Goal: Transaction & Acquisition: Download file/media

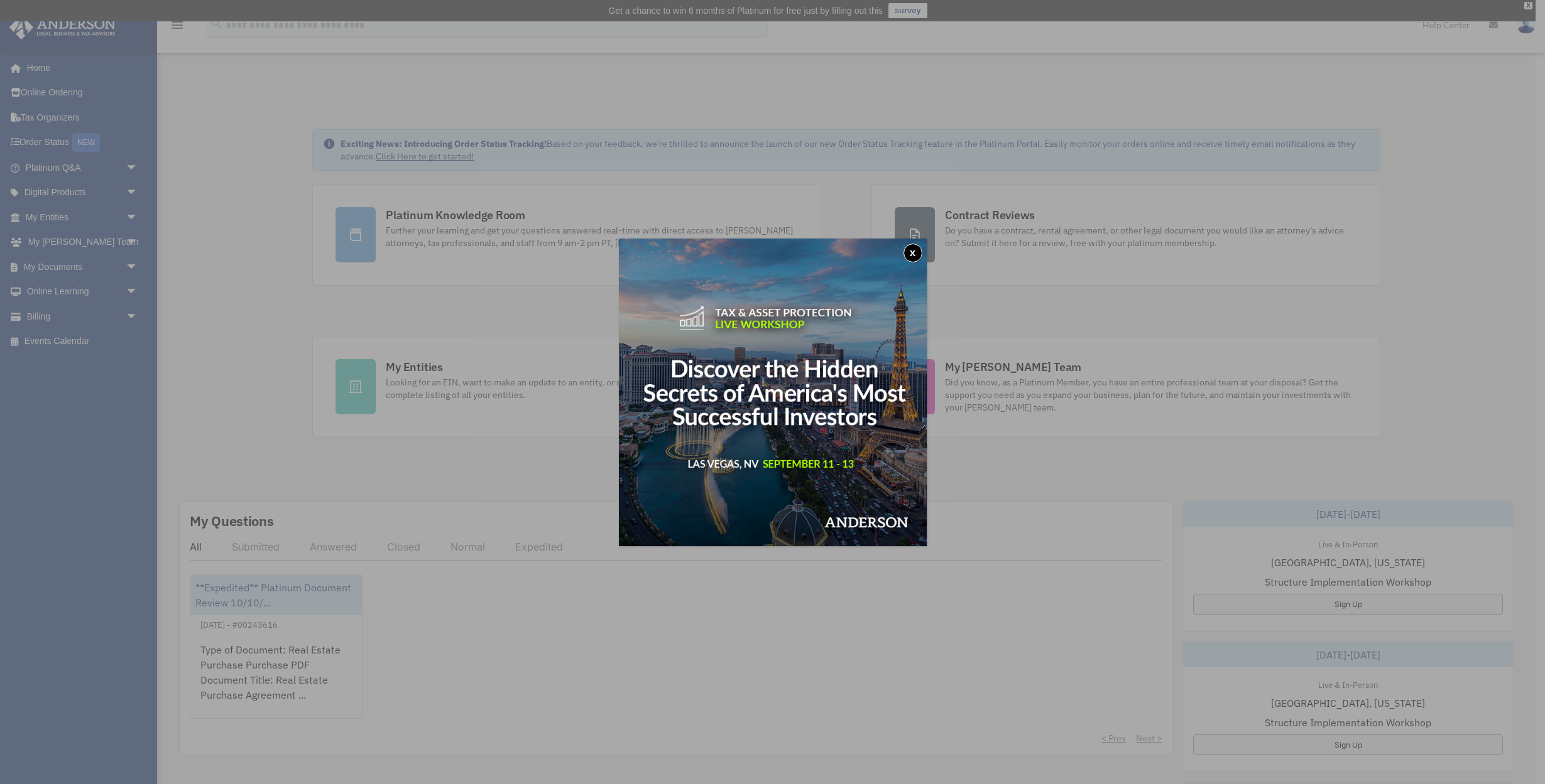
click at [915, 251] on button "x" at bounding box center [913, 253] width 19 height 19
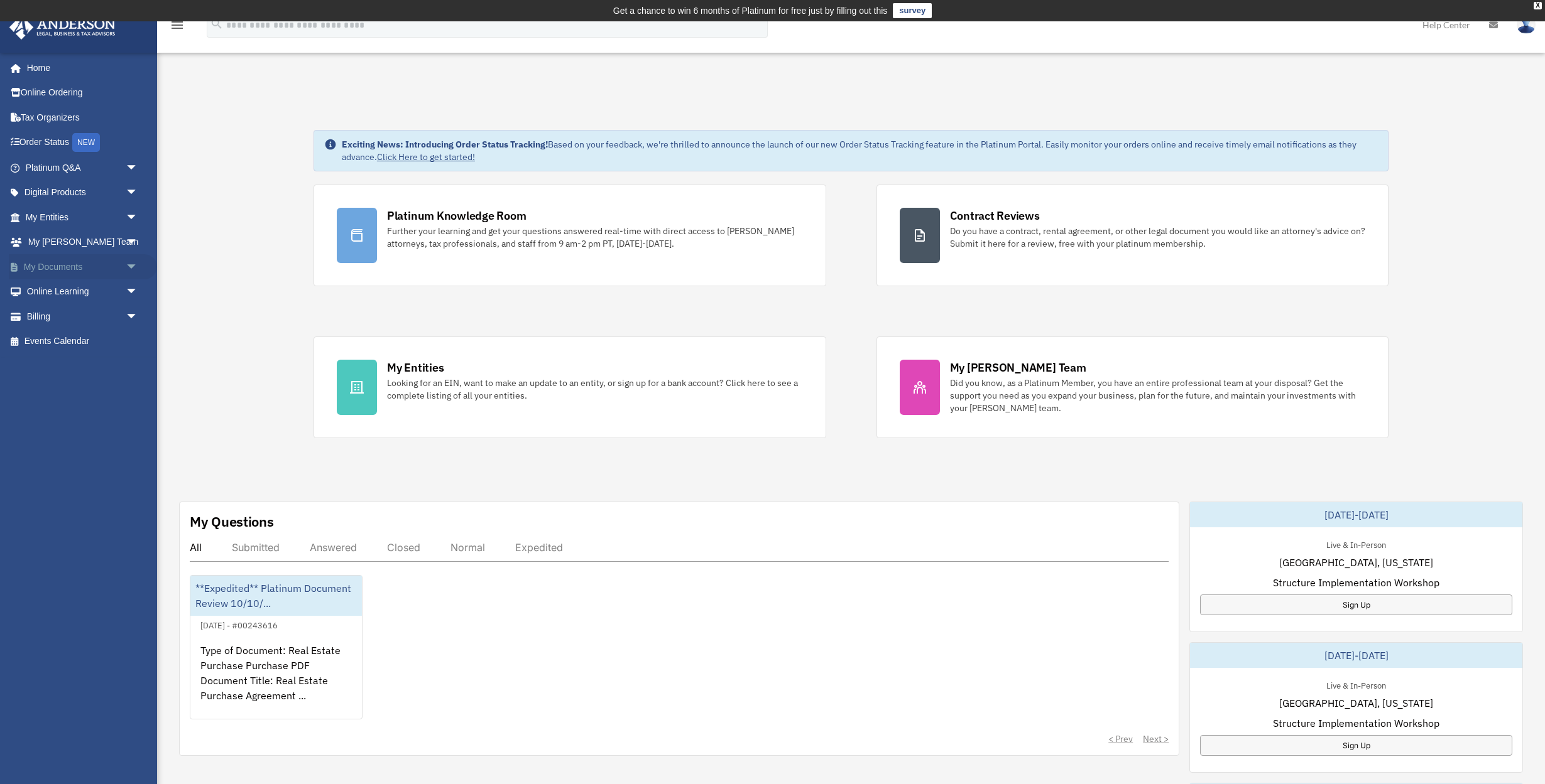
click at [61, 266] on link "My Documents arrow_drop_down" at bounding box center [83, 267] width 148 height 25
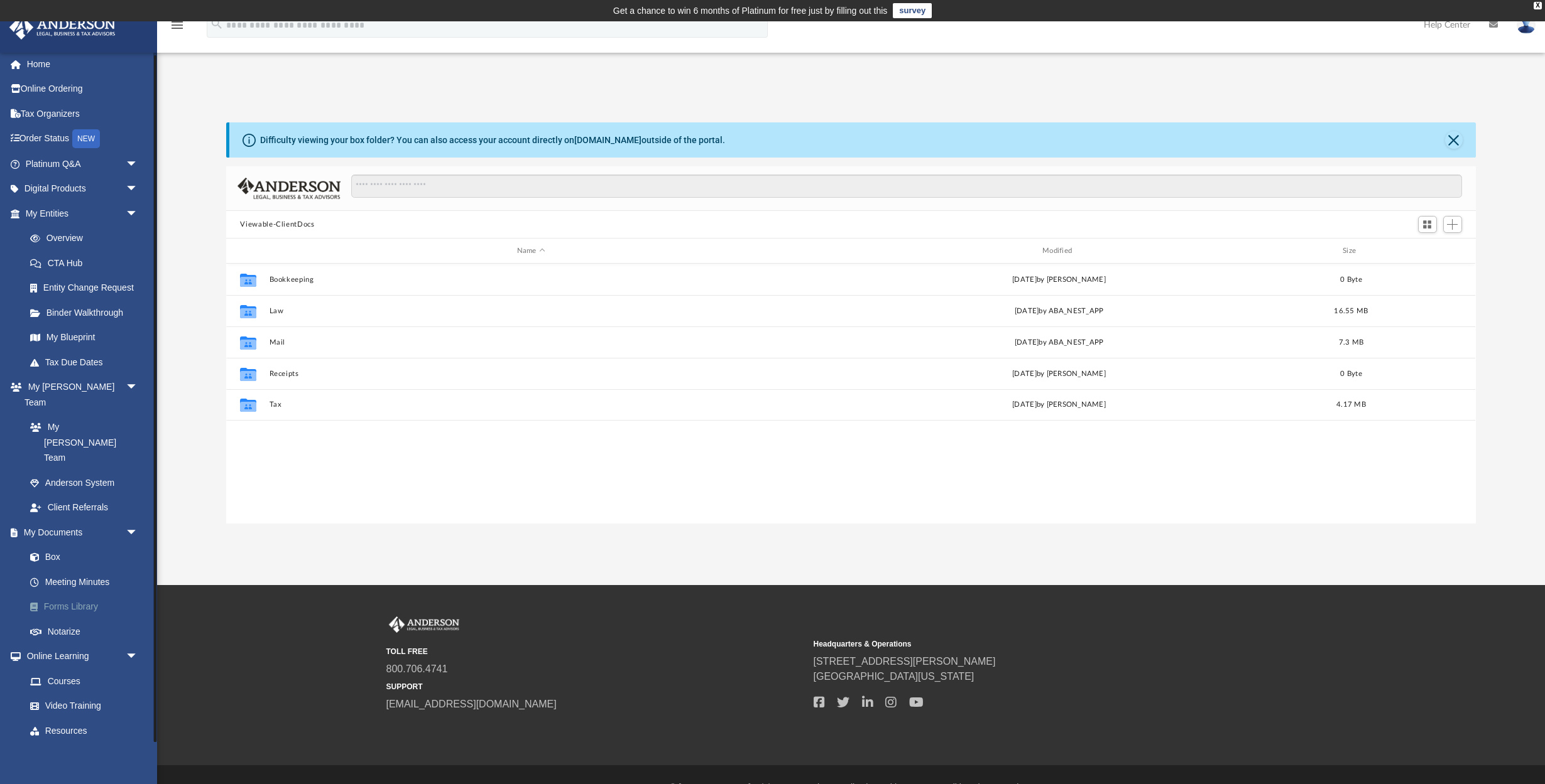
scroll to position [3, 0]
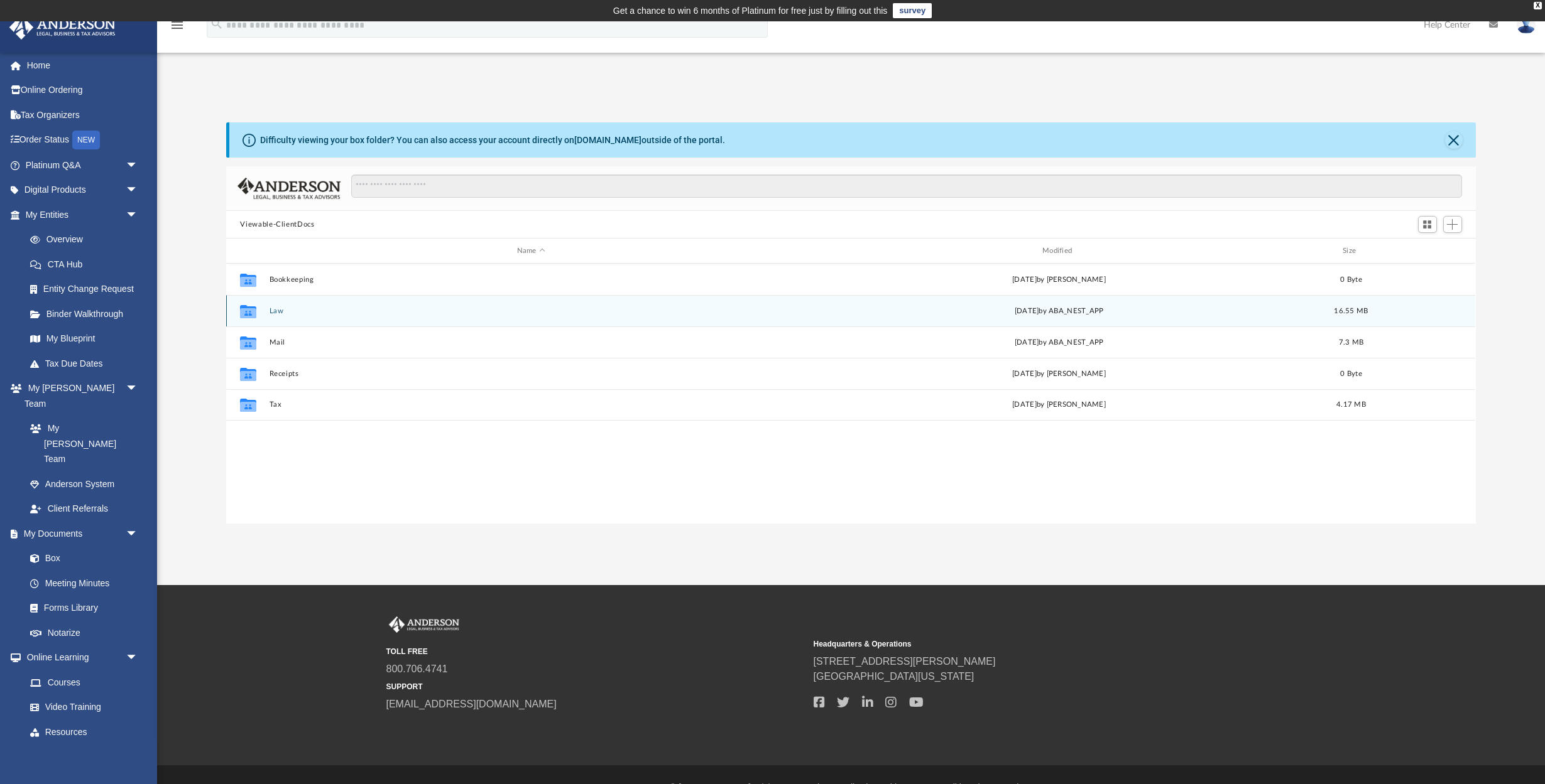
click at [371, 304] on div "Collaborated Folder Law [DATE] by ABA_NEST_APP 16.55 MB" at bounding box center [851, 310] width 1249 height 31
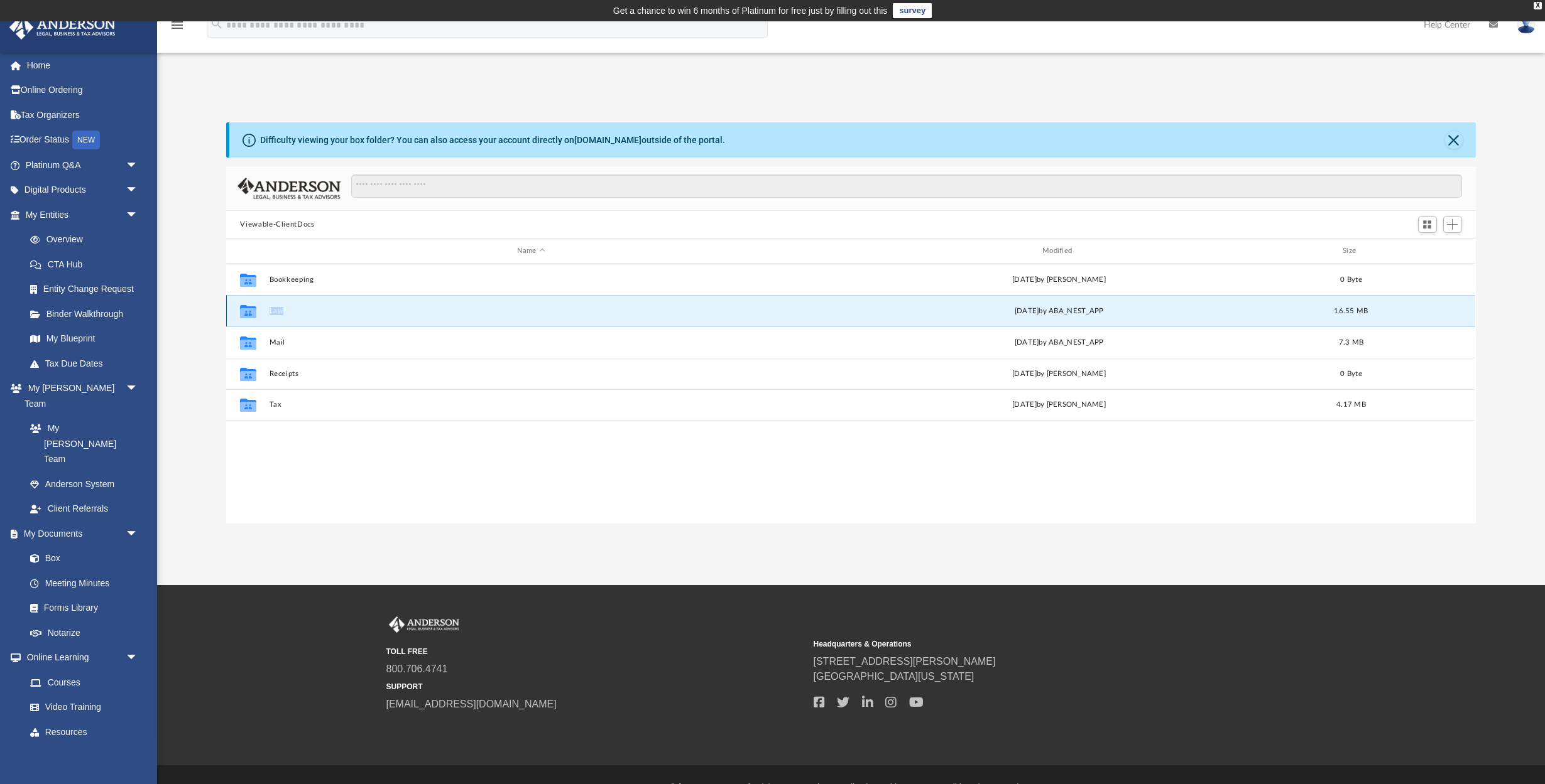
click at [371, 304] on div "Collaborated Folder Law [DATE] by ABA_NEST_APP 16.55 MB" at bounding box center [851, 310] width 1249 height 31
click at [252, 310] on icon "grid" at bounding box center [248, 312] width 17 height 10
click at [1031, 298] on div "Collaborated Folder Law Mon Jun 3 2024 by ABA_NEST_APP 16.55 MB" at bounding box center [851, 310] width 1249 height 31
click at [1035, 306] on div "Mon Jun 3 2024 by ABA_NEST_APP" at bounding box center [1059, 311] width 523 height 11
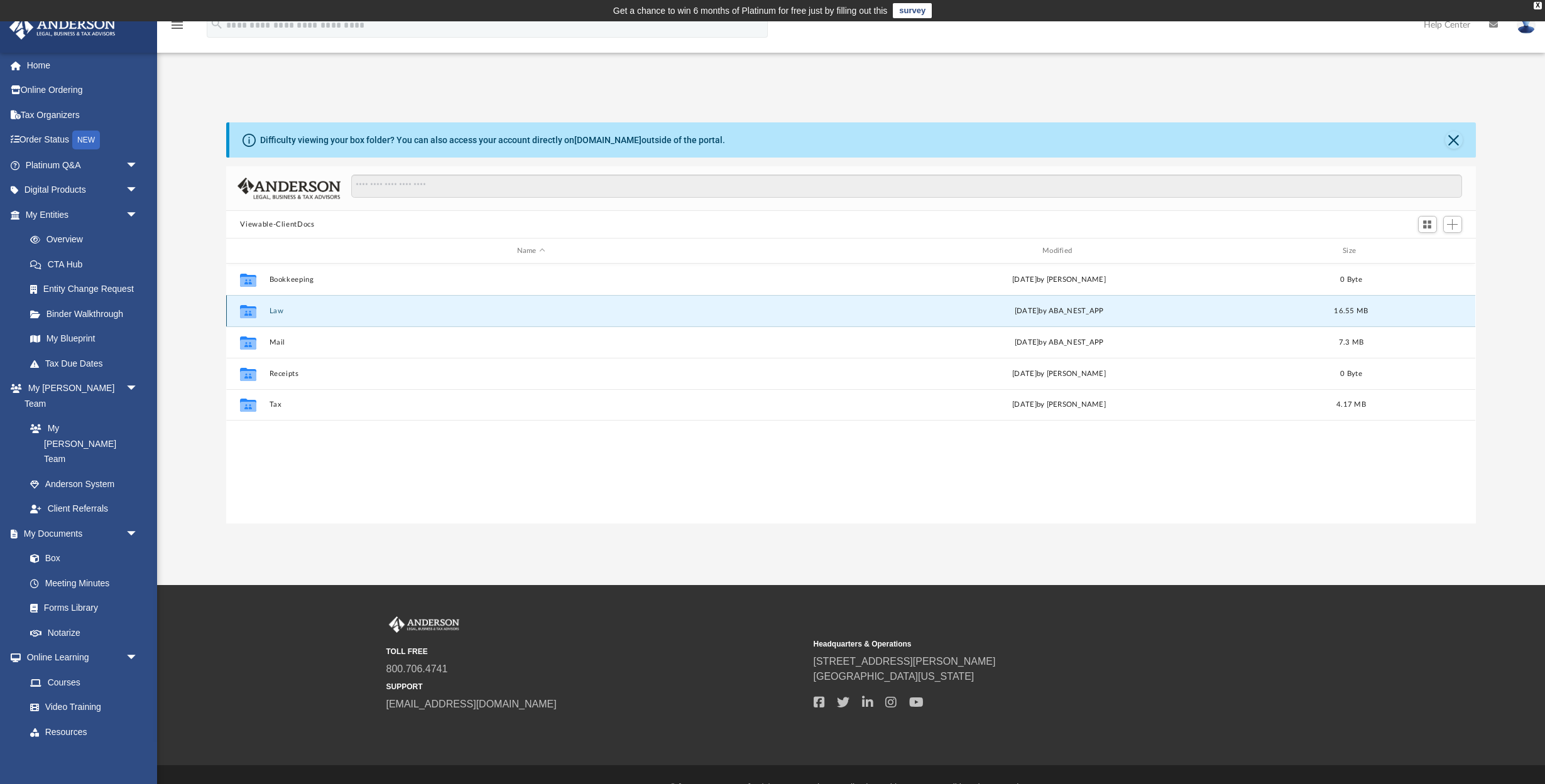
click at [1035, 306] on div "Mon Jun 3 2024 by ABA_NEST_APP" at bounding box center [1059, 311] width 523 height 11
drag, startPoint x: 116, startPoint y: 259, endPoint x: 143, endPoint y: 262, distance: 27.2
click at [117, 259] on link "CTA Hub" at bounding box center [87, 265] width 140 height 25
click at [212, 272] on div "Difficulty viewing your box folder? You can also access your account directly o…" at bounding box center [851, 323] width 1388 height 401
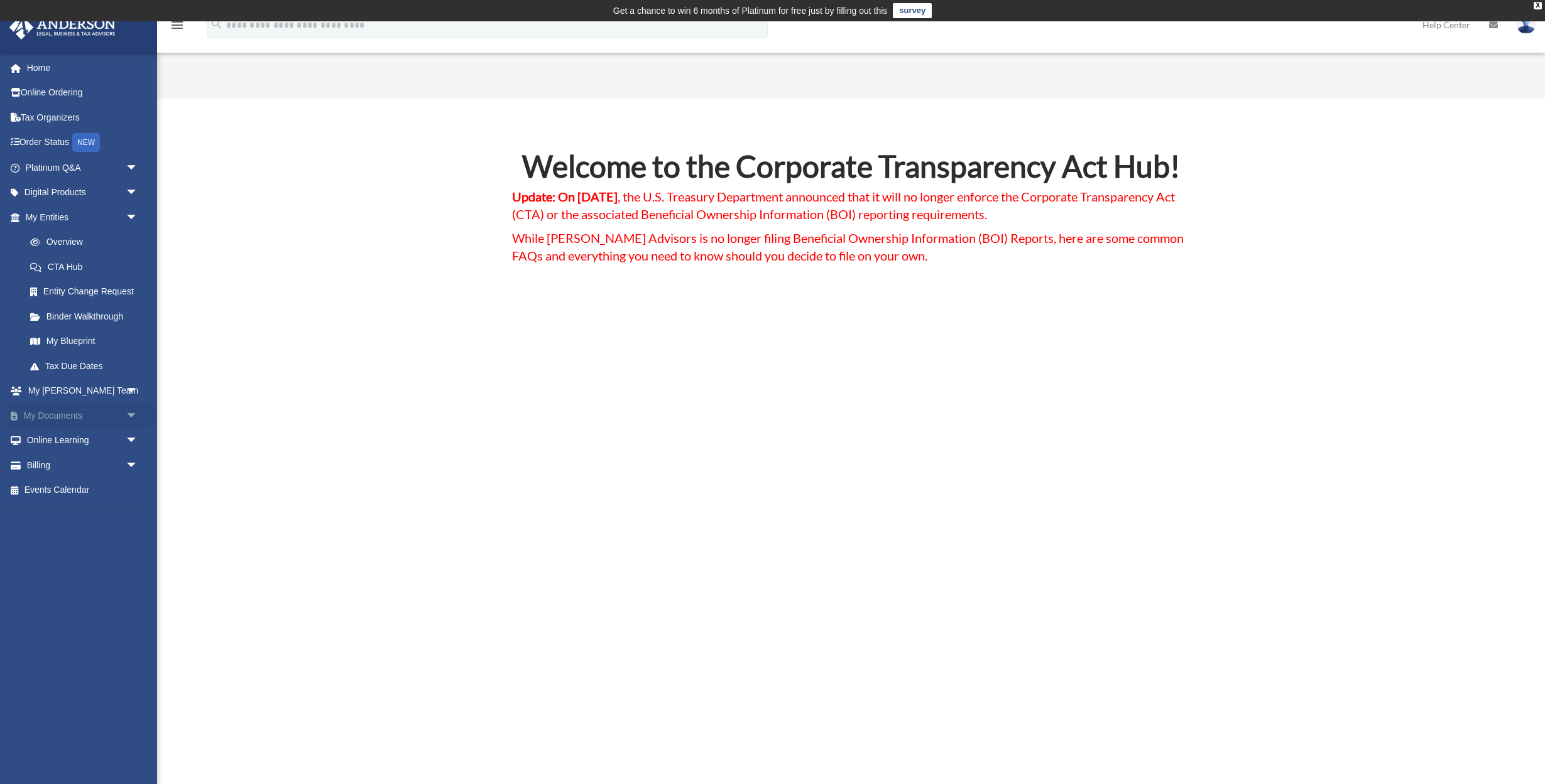
click at [128, 410] on span "arrow_drop_down" at bounding box center [138, 415] width 25 height 26
click at [50, 435] on link "Box" at bounding box center [87, 441] width 140 height 25
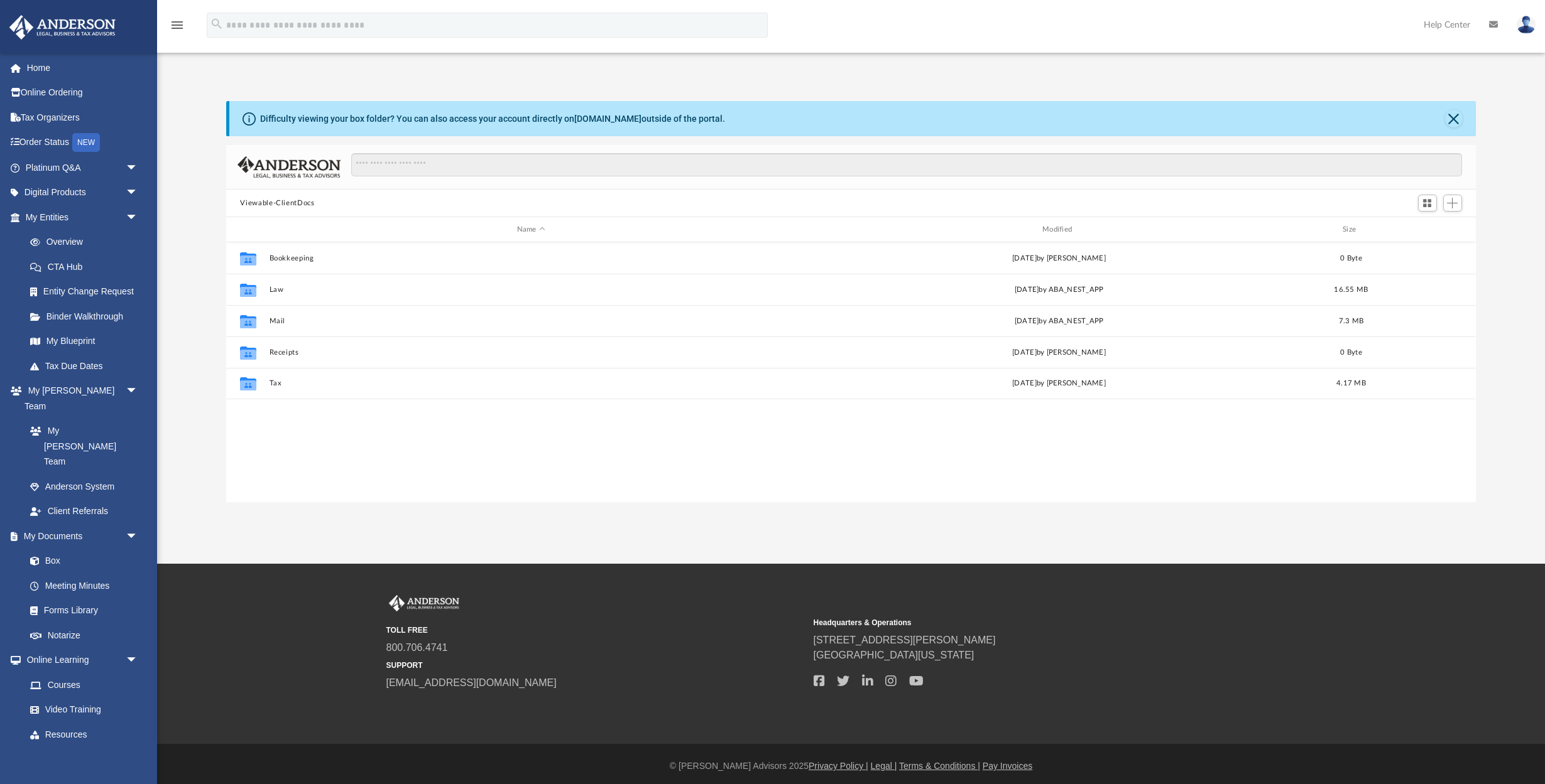
scroll to position [286, 1249]
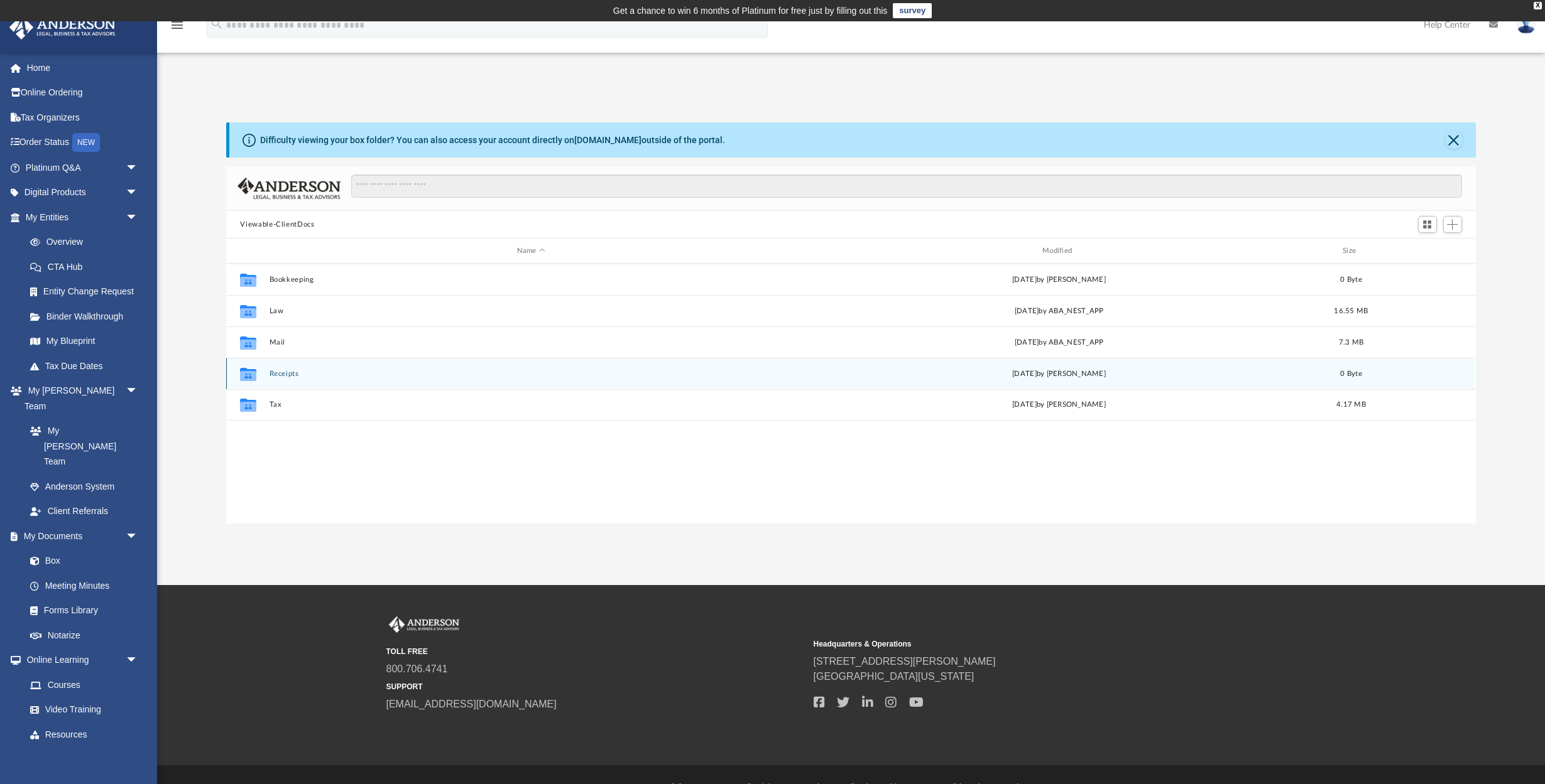
click at [246, 380] on icon "grid" at bounding box center [248, 375] width 17 height 10
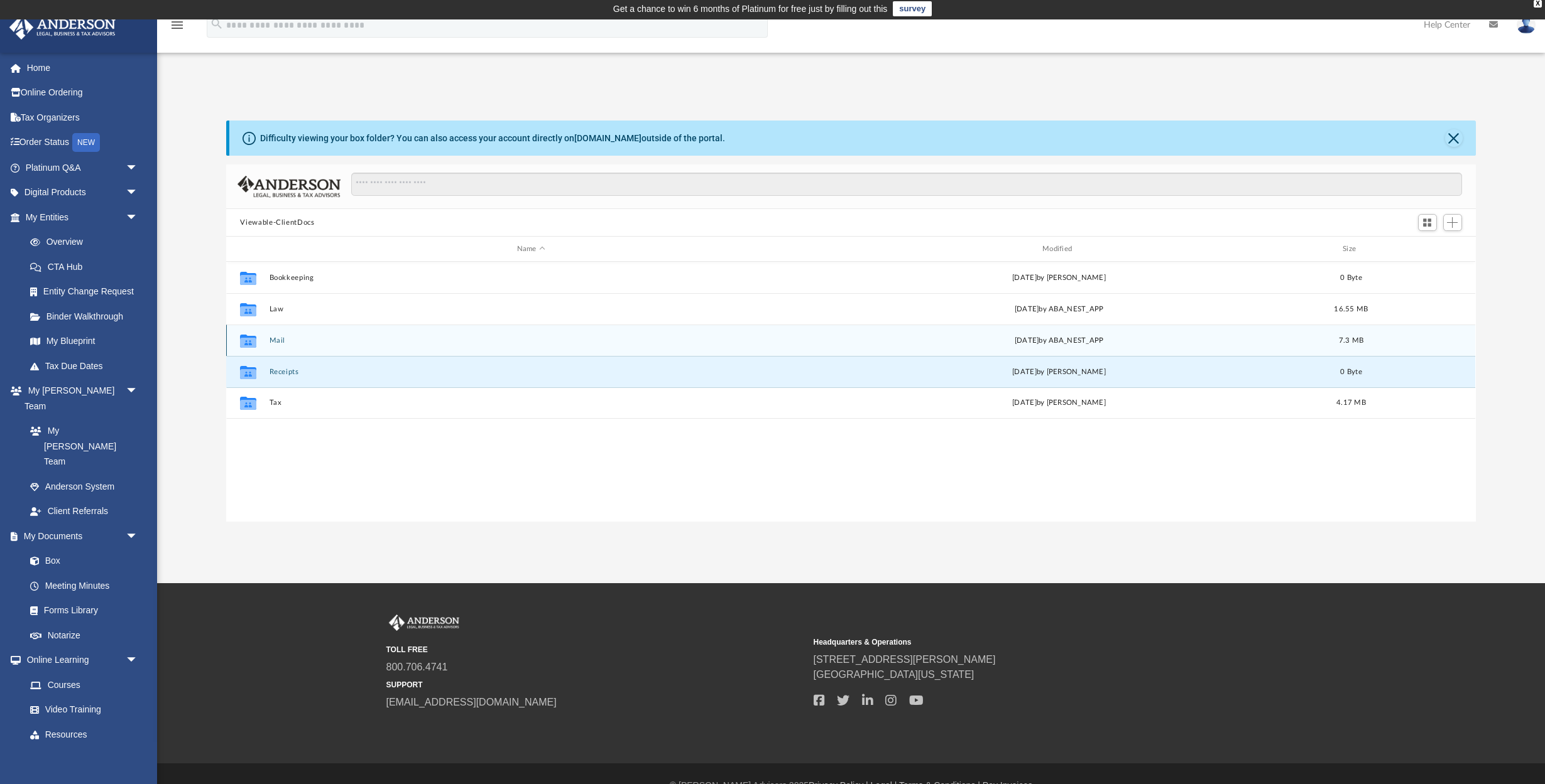
scroll to position [5, 1]
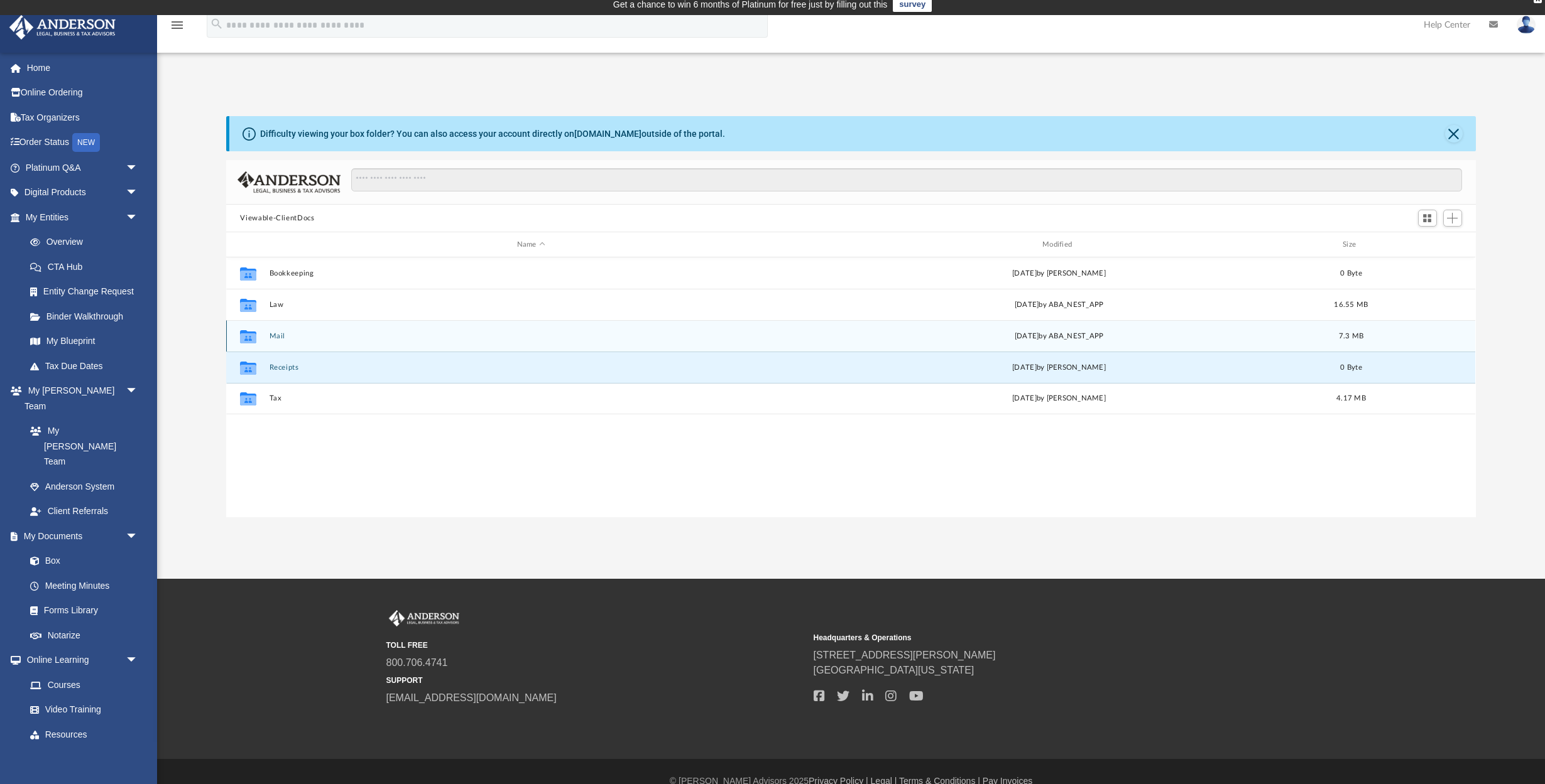
click at [338, 347] on div "Collaborated Folder Mail Wed Jan 22 2025 by ABA_NEST_APP 7.3 MB" at bounding box center [851, 335] width 1249 height 31
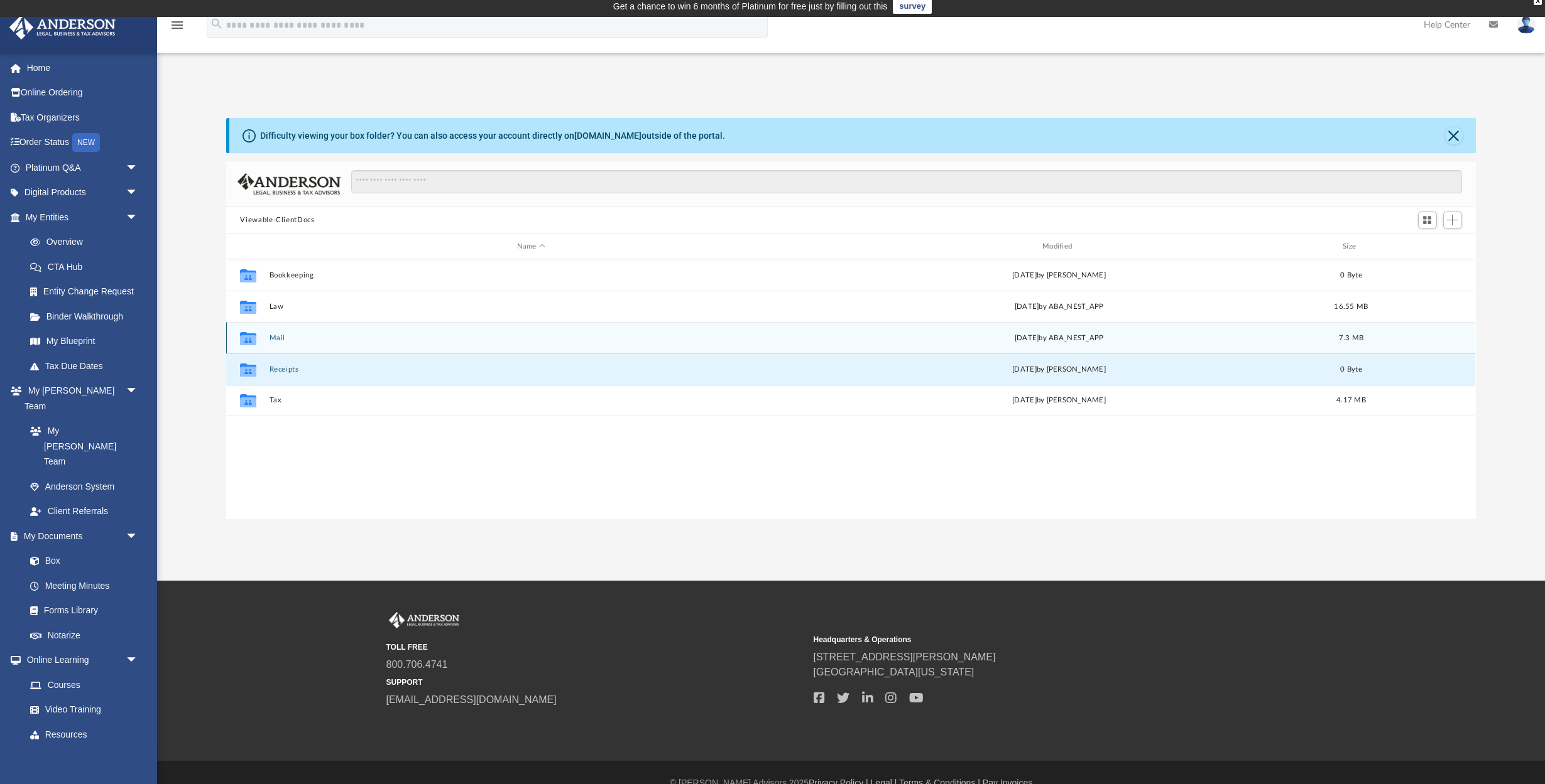
click at [338, 347] on div "Collaborated Folder Mail Wed Jan 22 2025 by ABA_NEST_APP 7.3 MB" at bounding box center [851, 337] width 1249 height 31
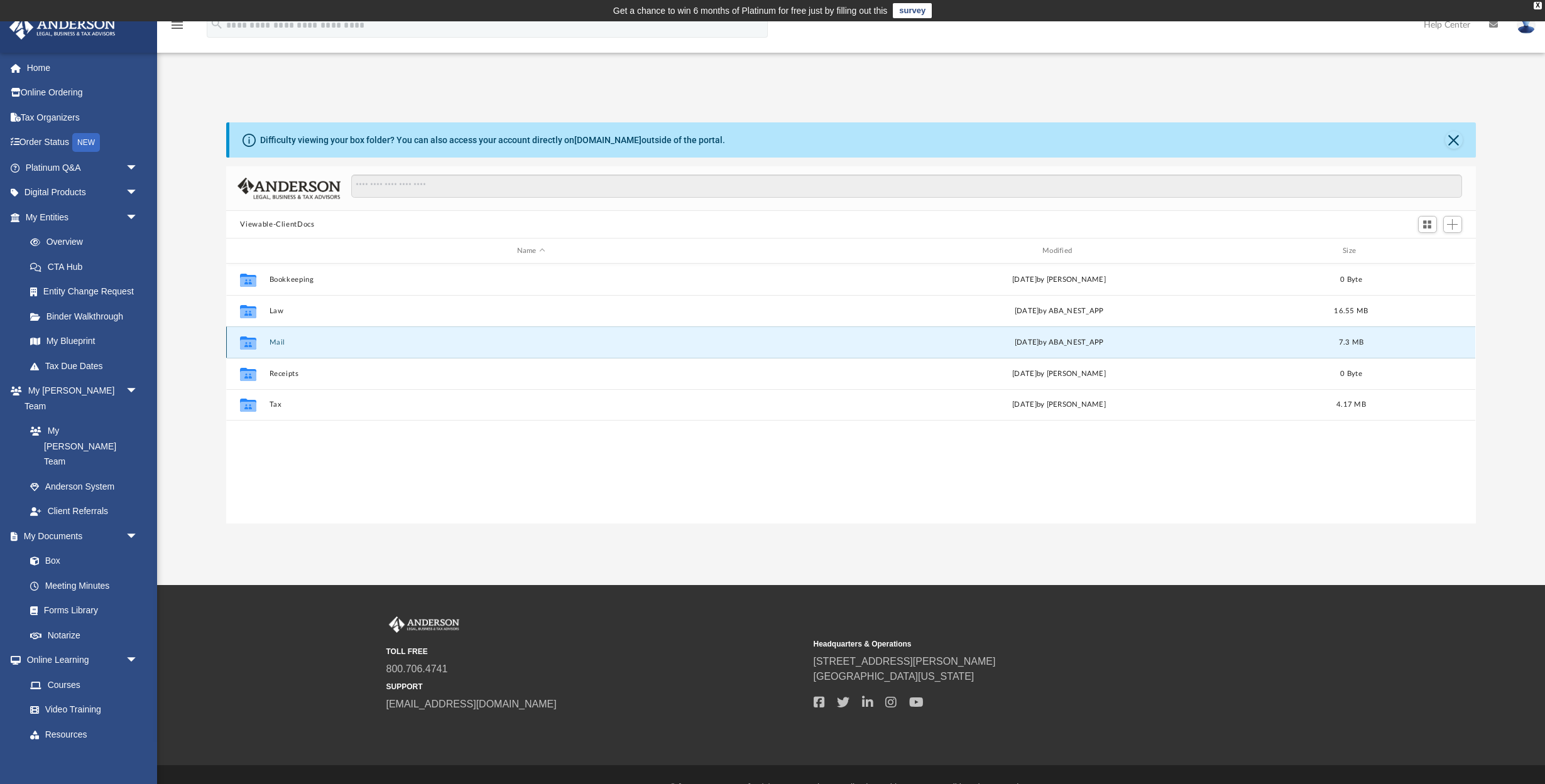
scroll to position [-1, 1]
click at [337, 346] on div "Collaborated Folder Mail Wed Jan 22 2025 by ABA_NEST_APP 7.3 MB" at bounding box center [851, 342] width 1249 height 31
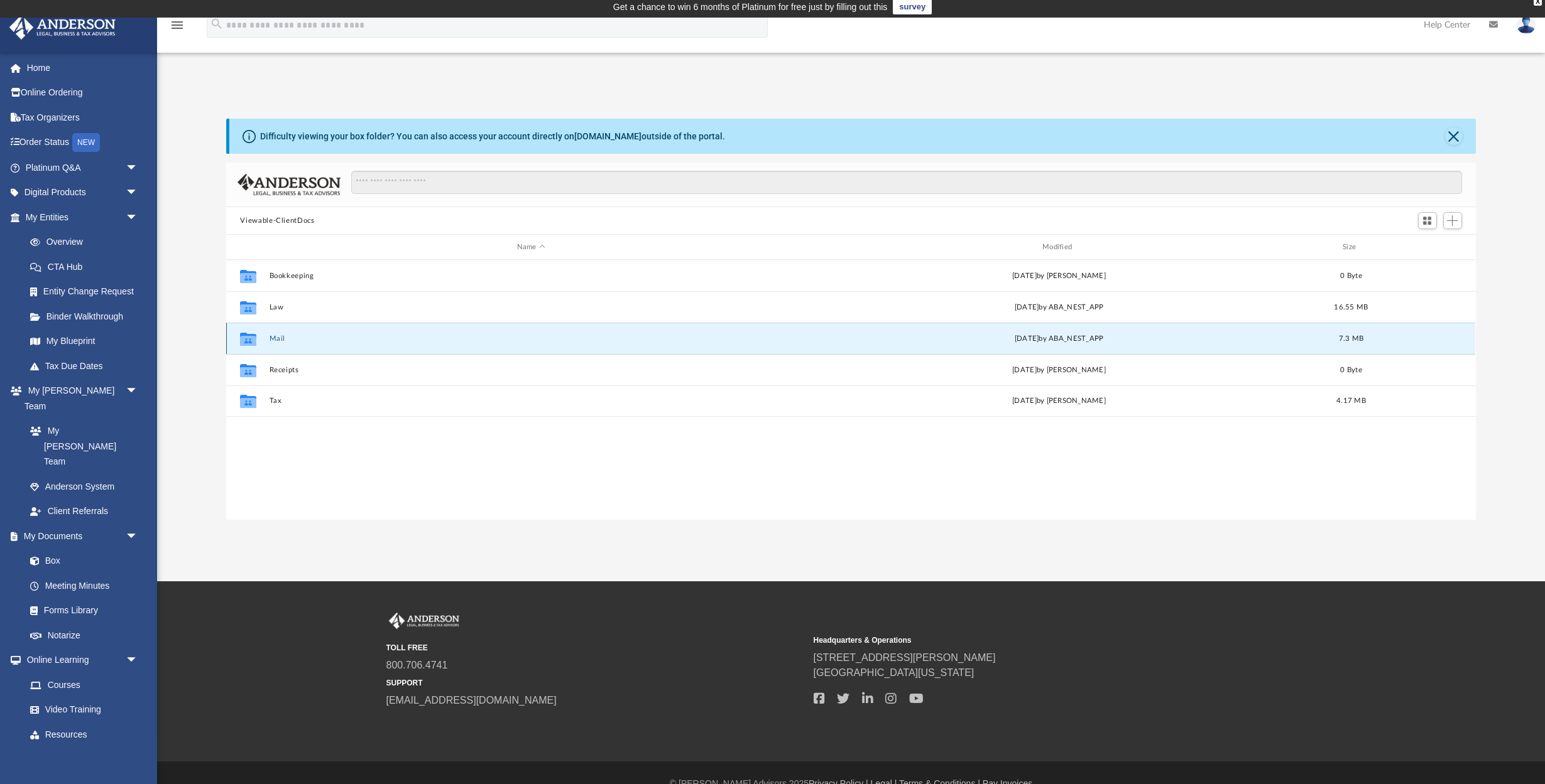
click at [337, 346] on div "Collaborated Folder Mail Wed Jan 22 2025 by ABA_NEST_APP 7.3 MB" at bounding box center [851, 338] width 1249 height 31
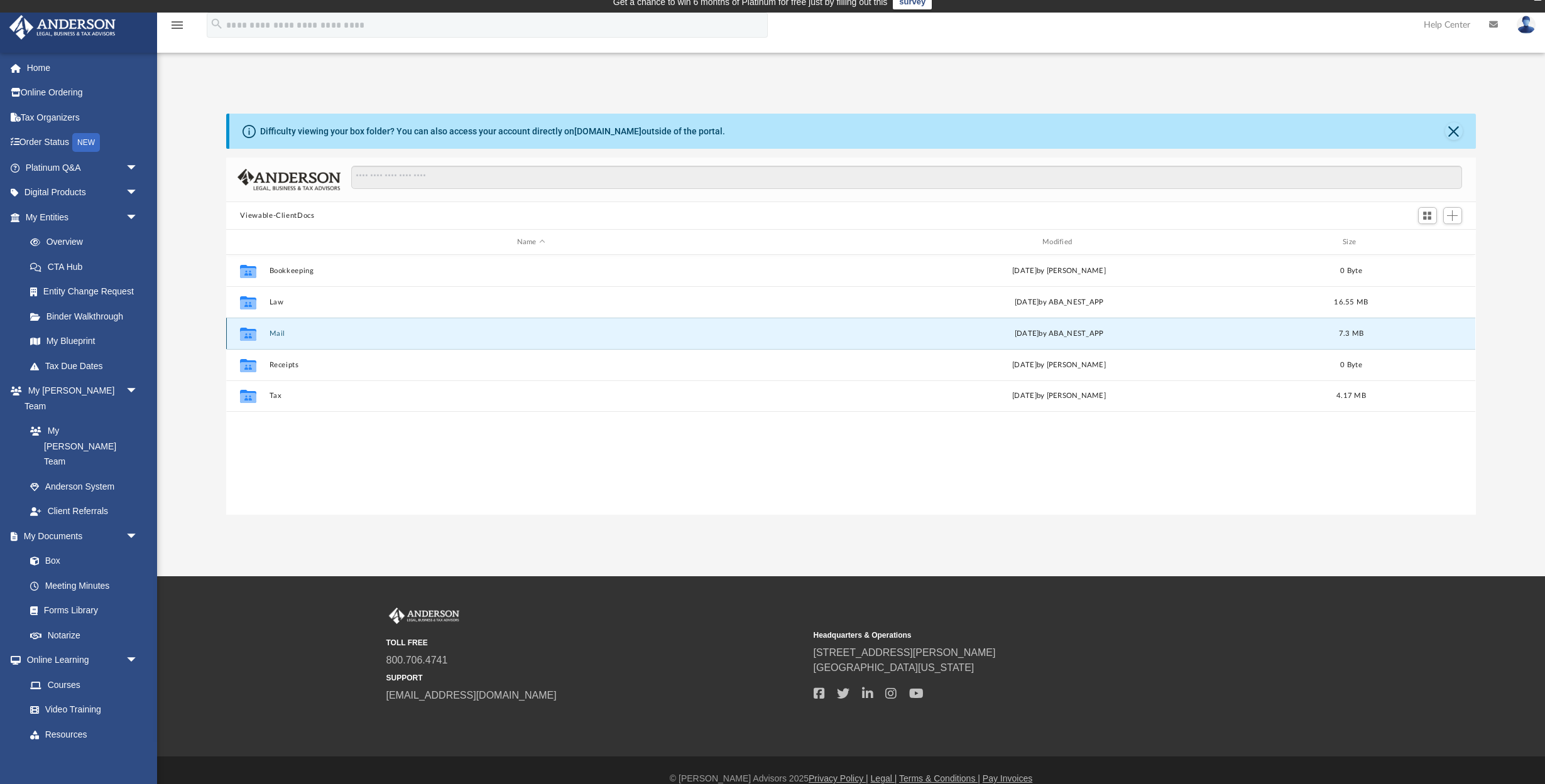
click at [343, 335] on button "Mail" at bounding box center [531, 333] width 523 height 8
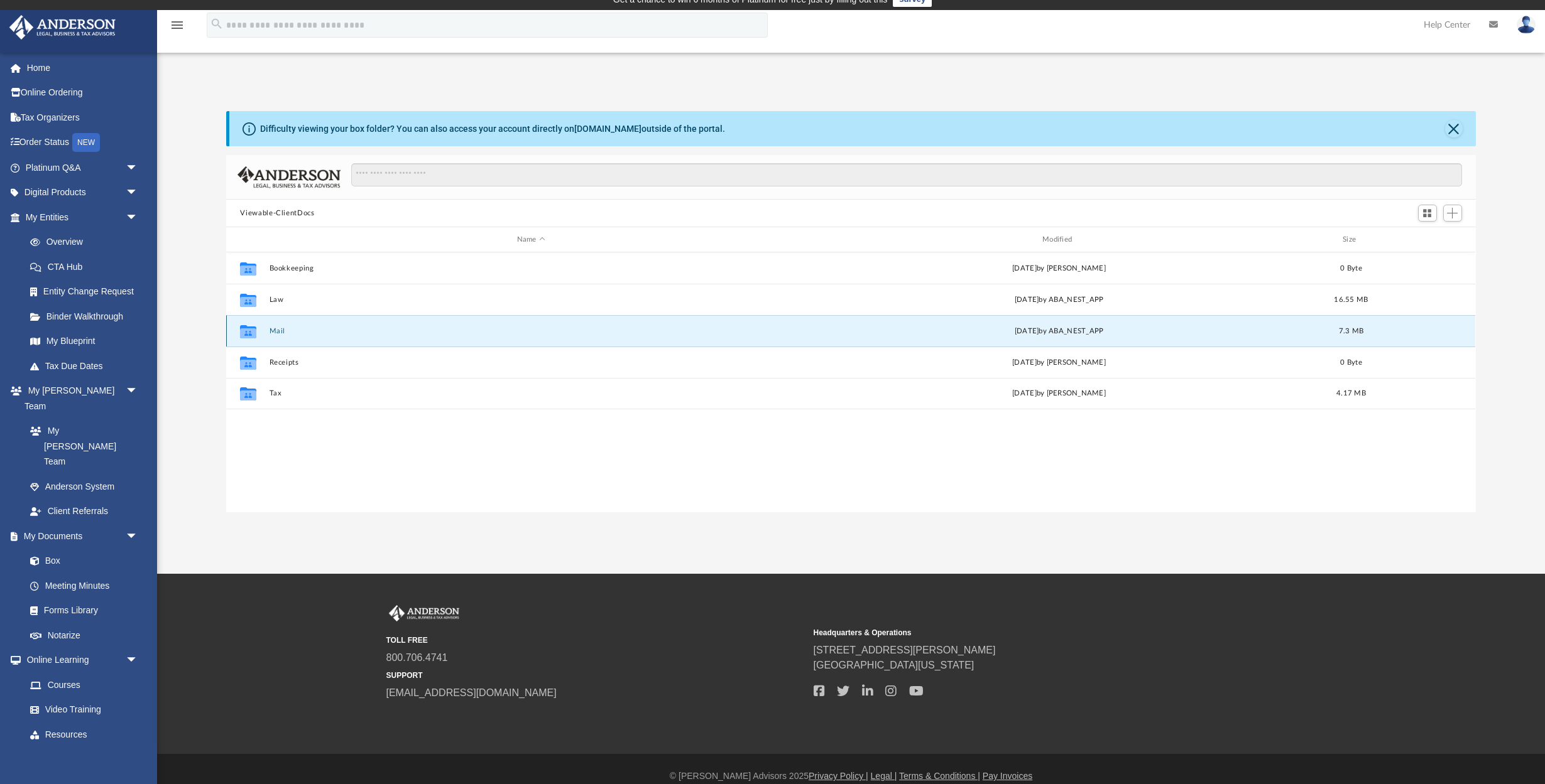
click at [343, 335] on button "Mail" at bounding box center [531, 331] width 523 height 8
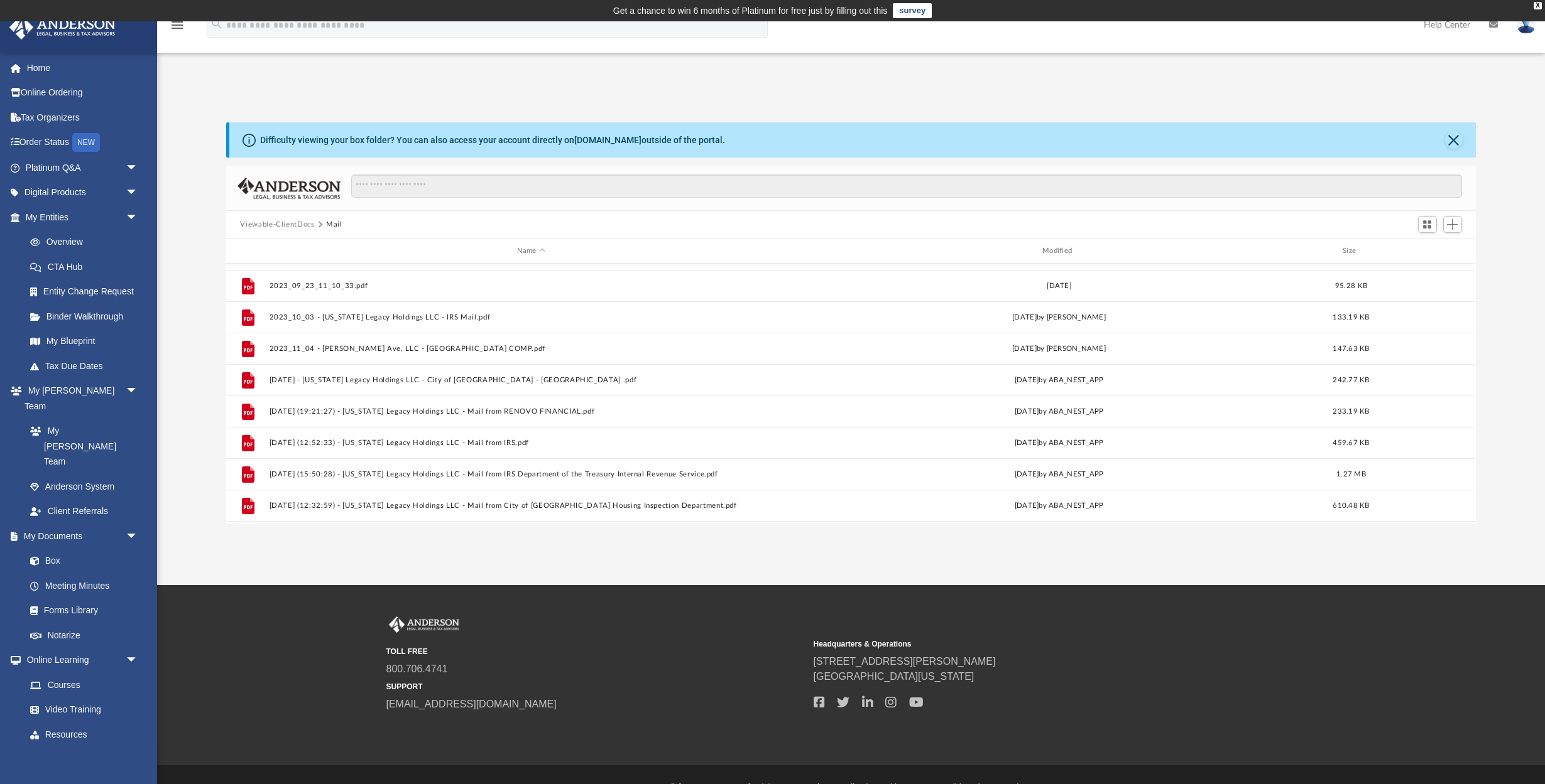
scroll to position [121, 0]
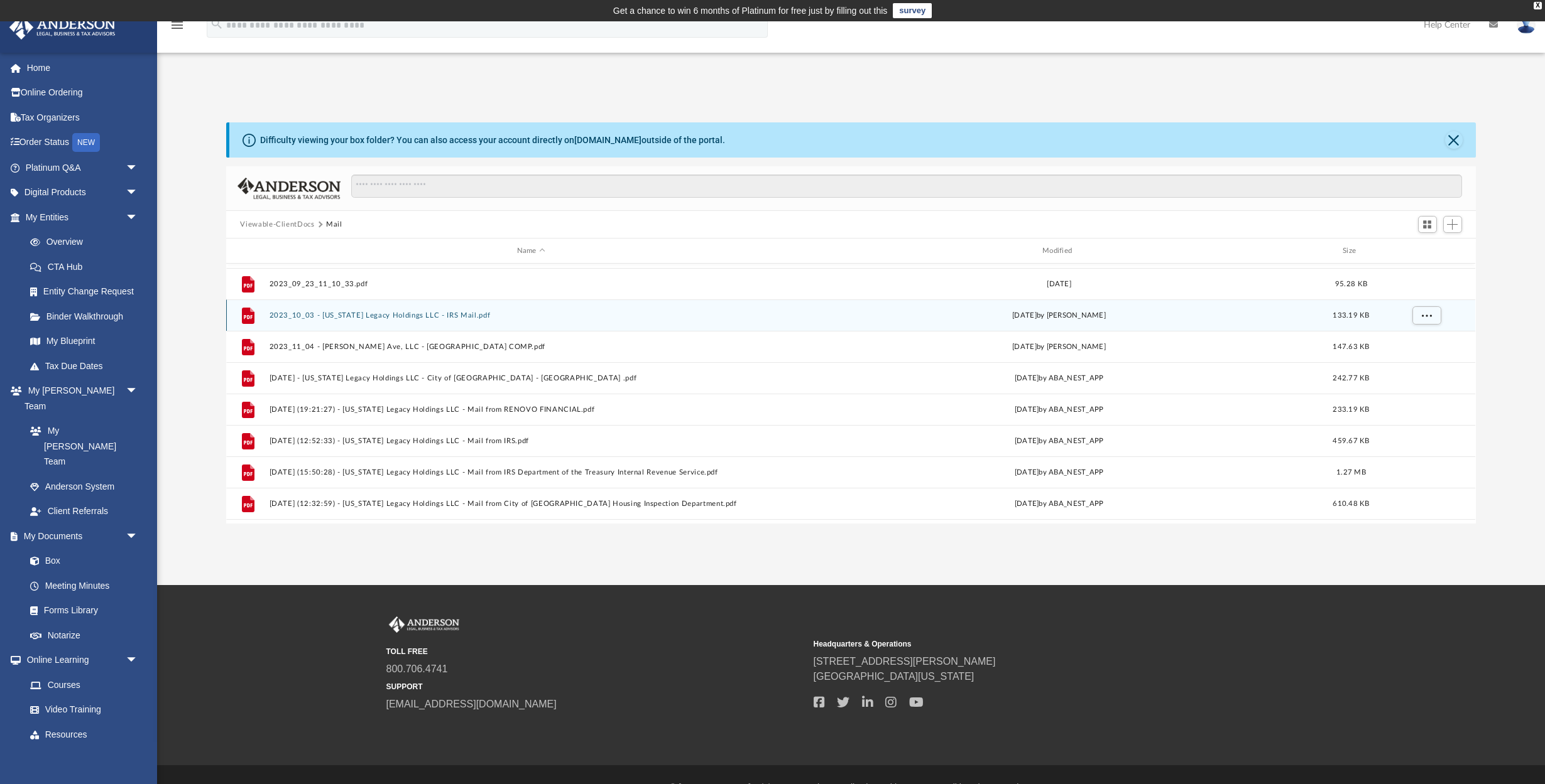
click at [375, 315] on button "2023_10_03 - Ohio Legacy Holdings LLC - IRS Mail.pdf" at bounding box center [531, 316] width 523 height 8
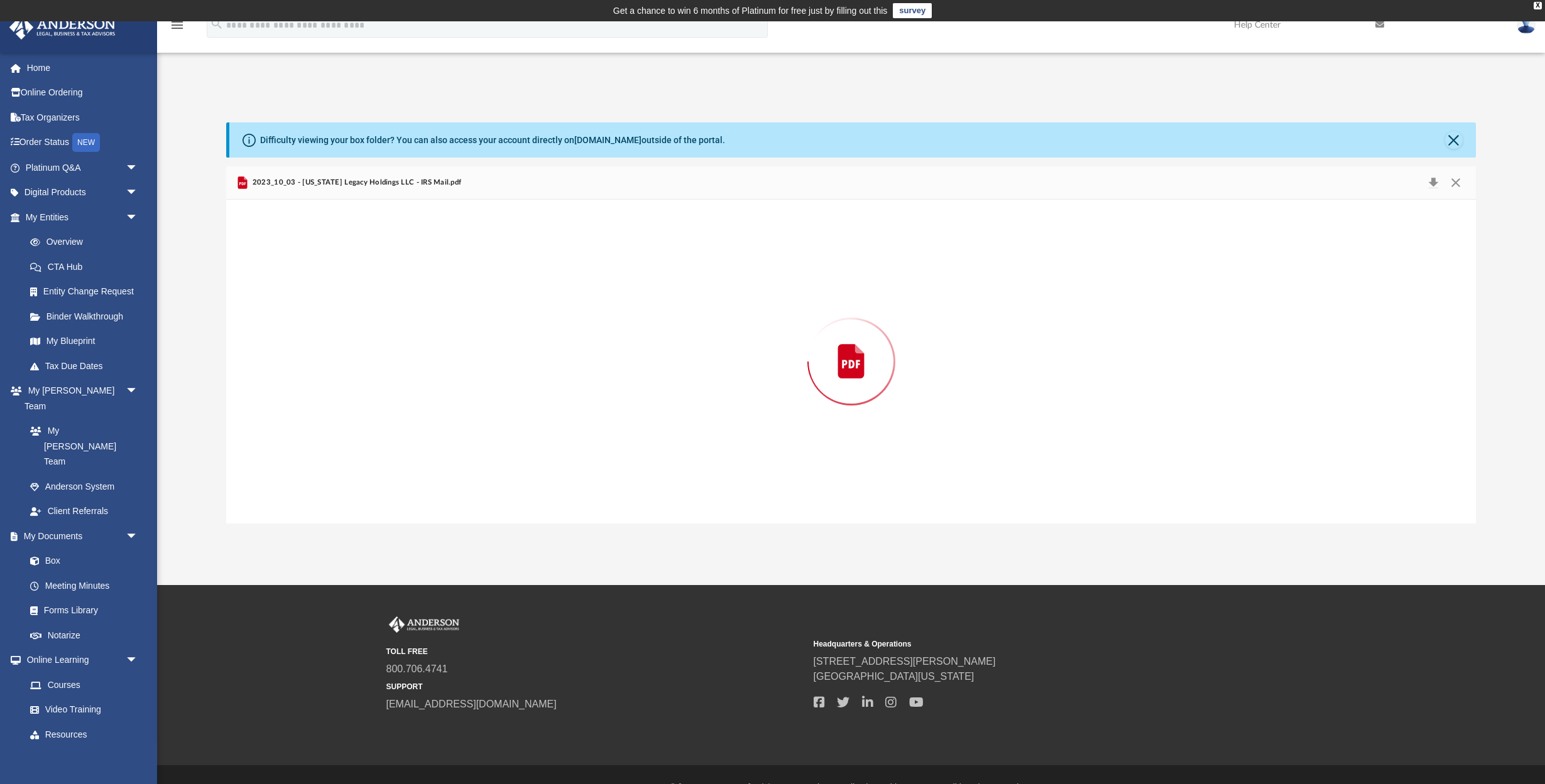
click at [375, 315] on div "Preview" at bounding box center [851, 362] width 1249 height 324
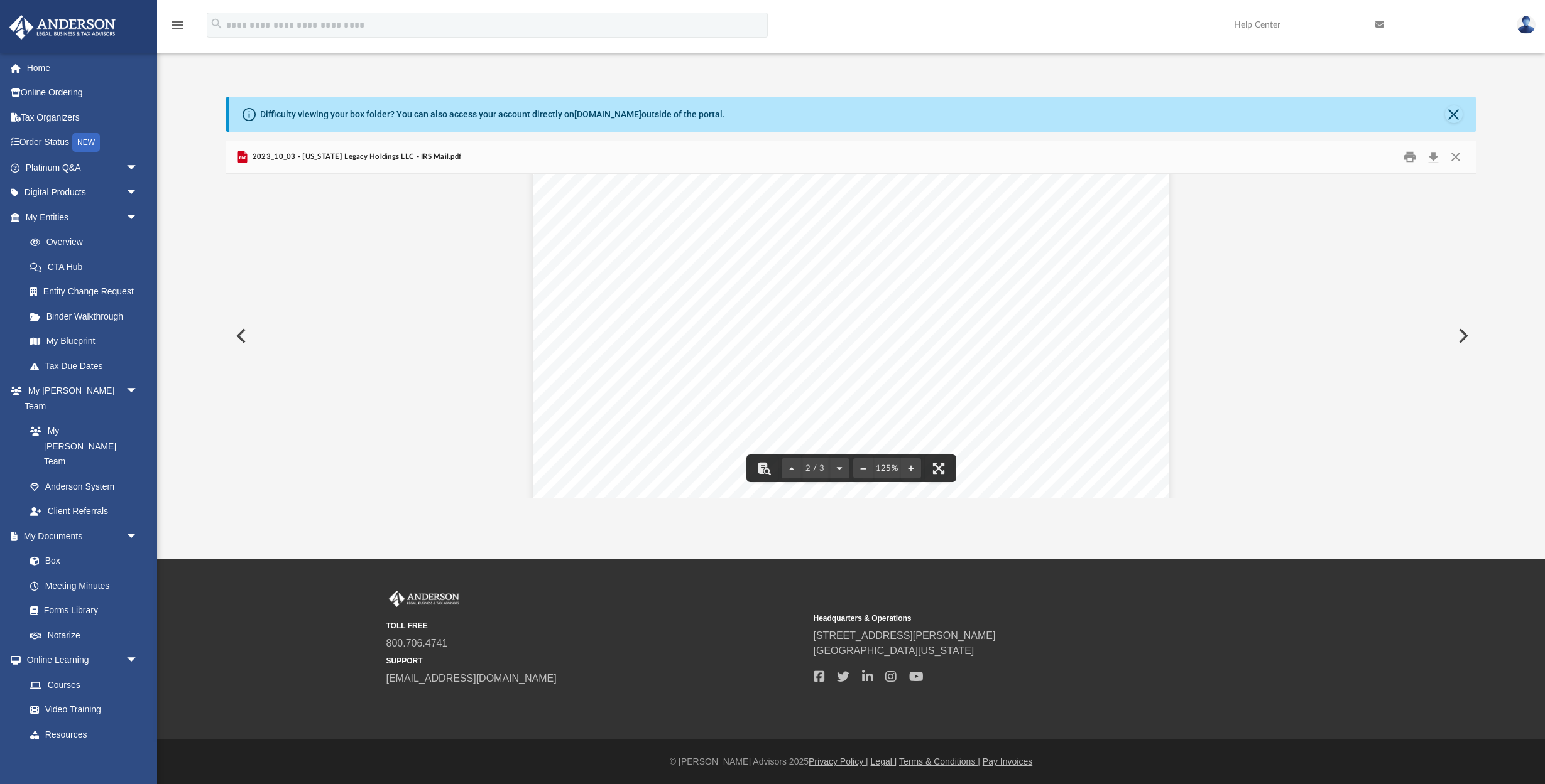
scroll to position [1265, 0]
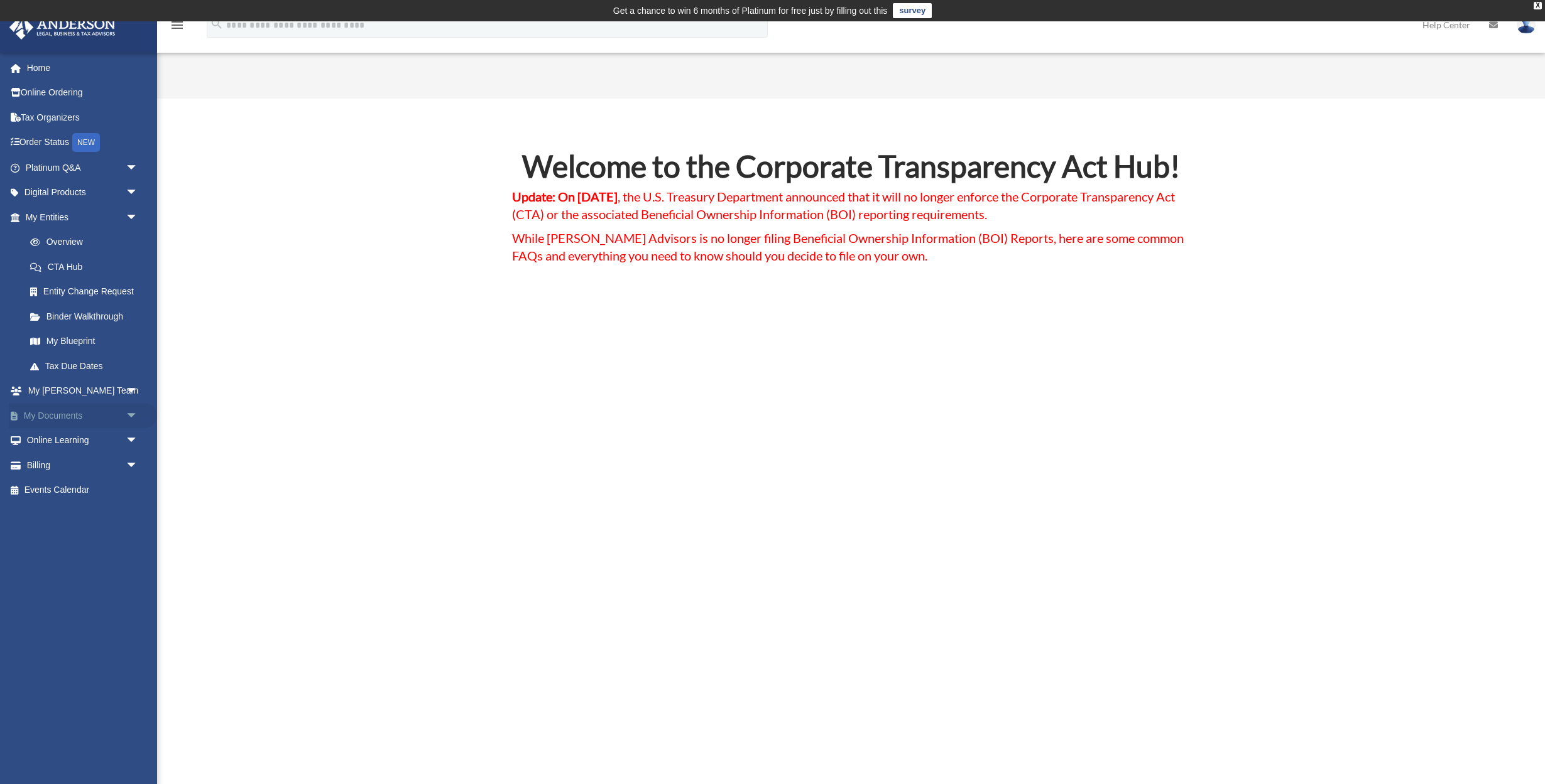
click at [75, 410] on link "My Documents arrow_drop_down" at bounding box center [83, 415] width 148 height 25
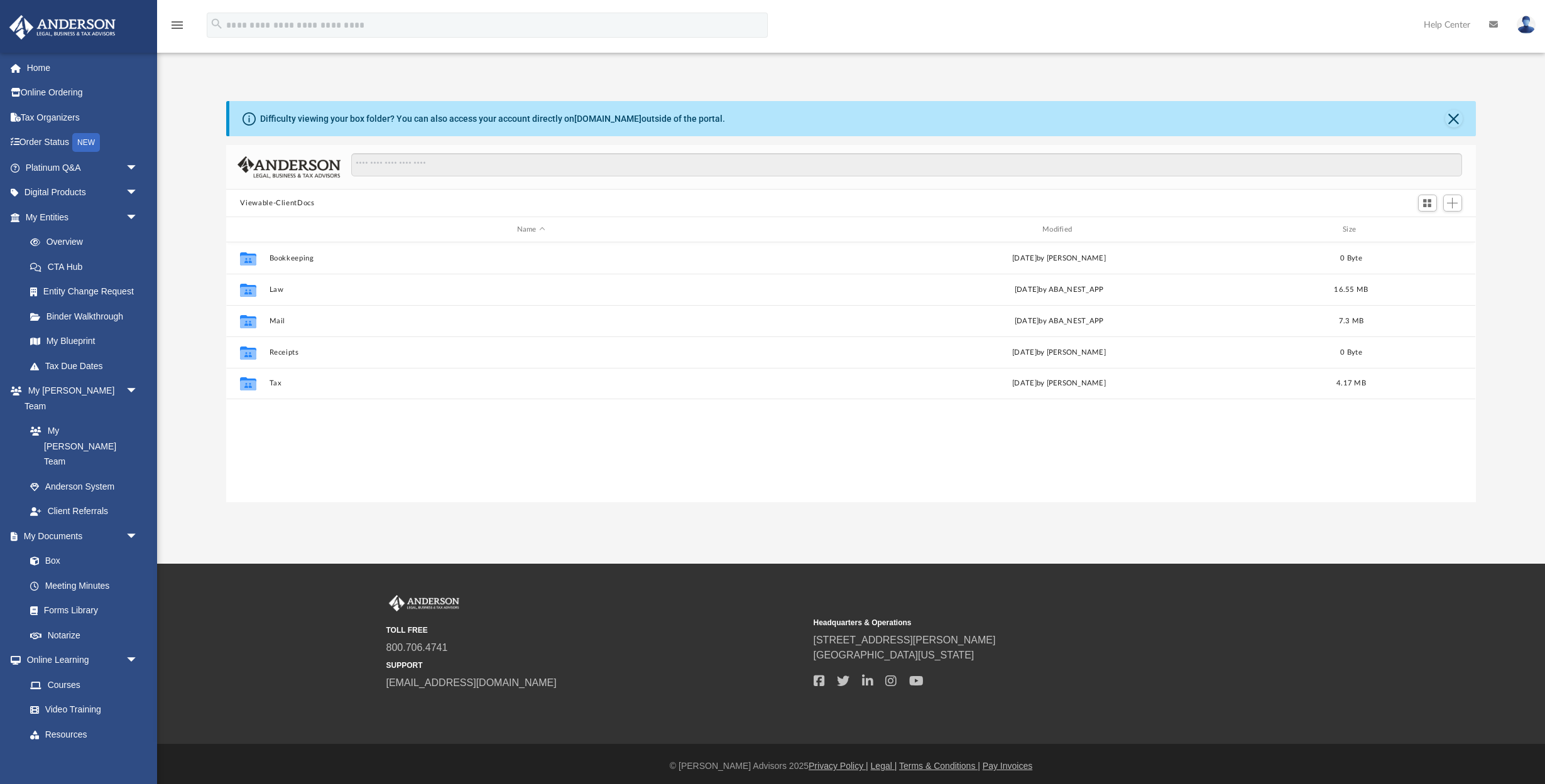
scroll to position [286, 1249]
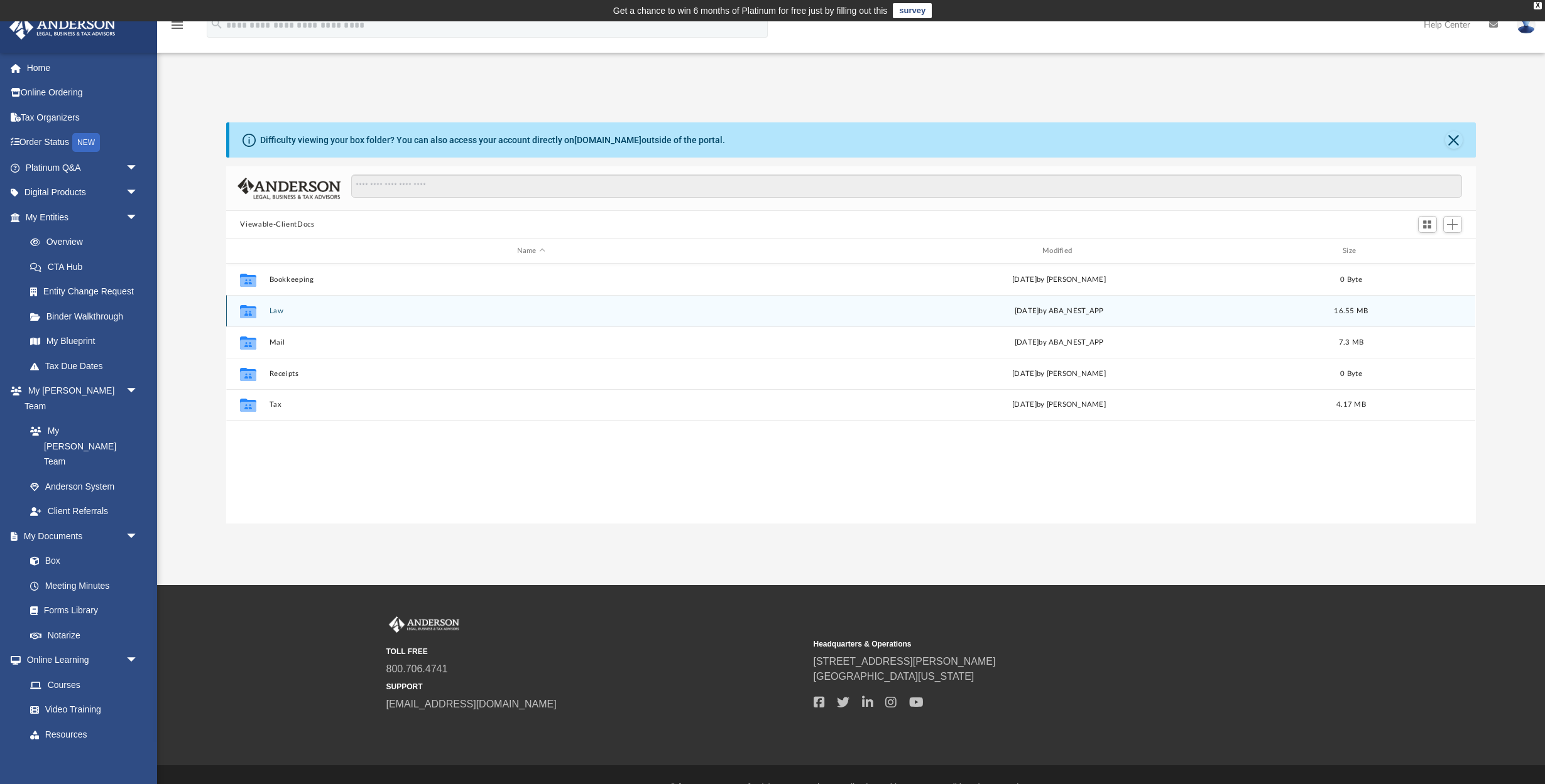
click at [272, 313] on div "Collaborated Folder Law [DATE] by ABA_NEST_APP 16.55 MB" at bounding box center [851, 310] width 1249 height 31
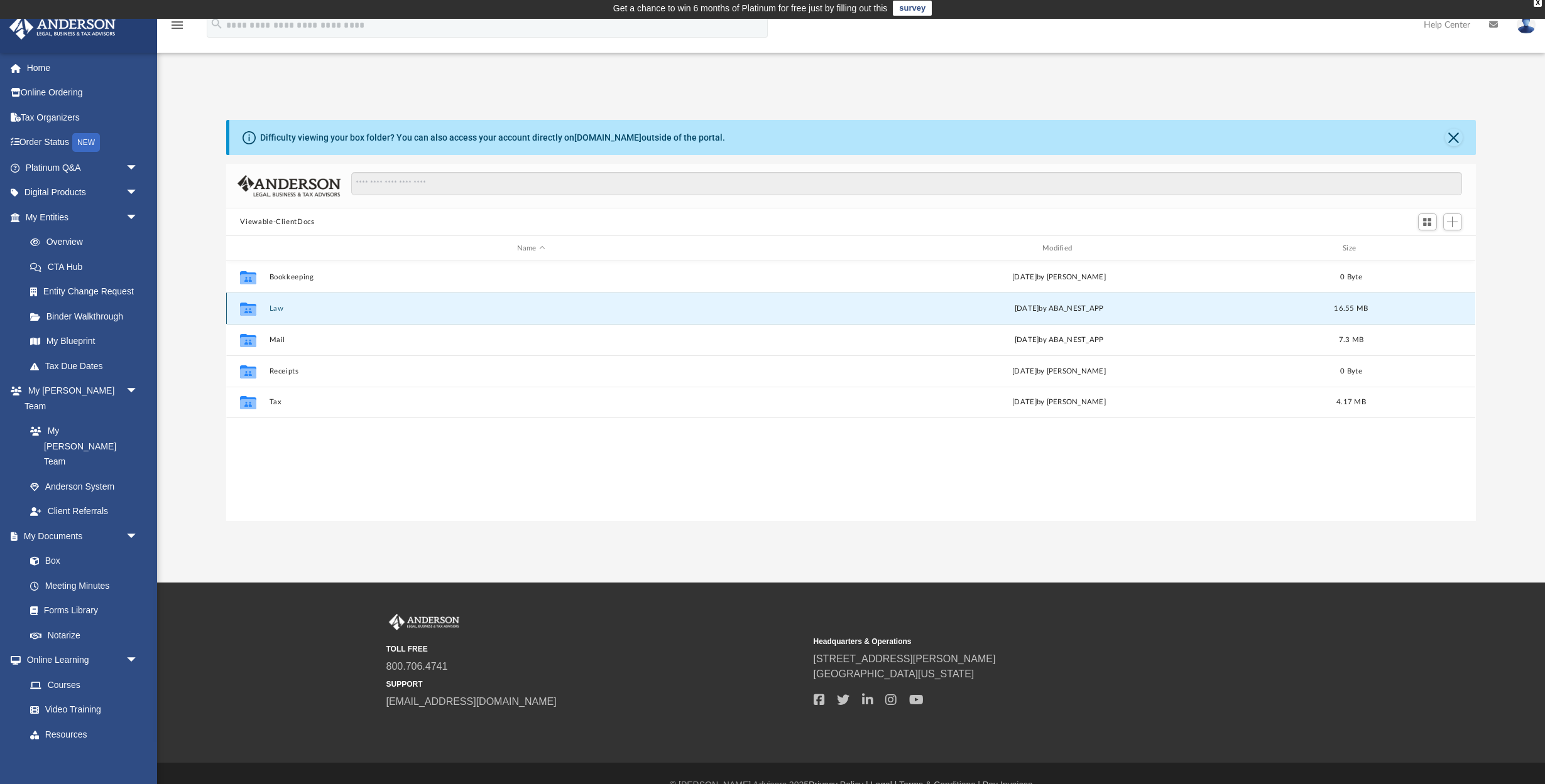
scroll to position [0, 0]
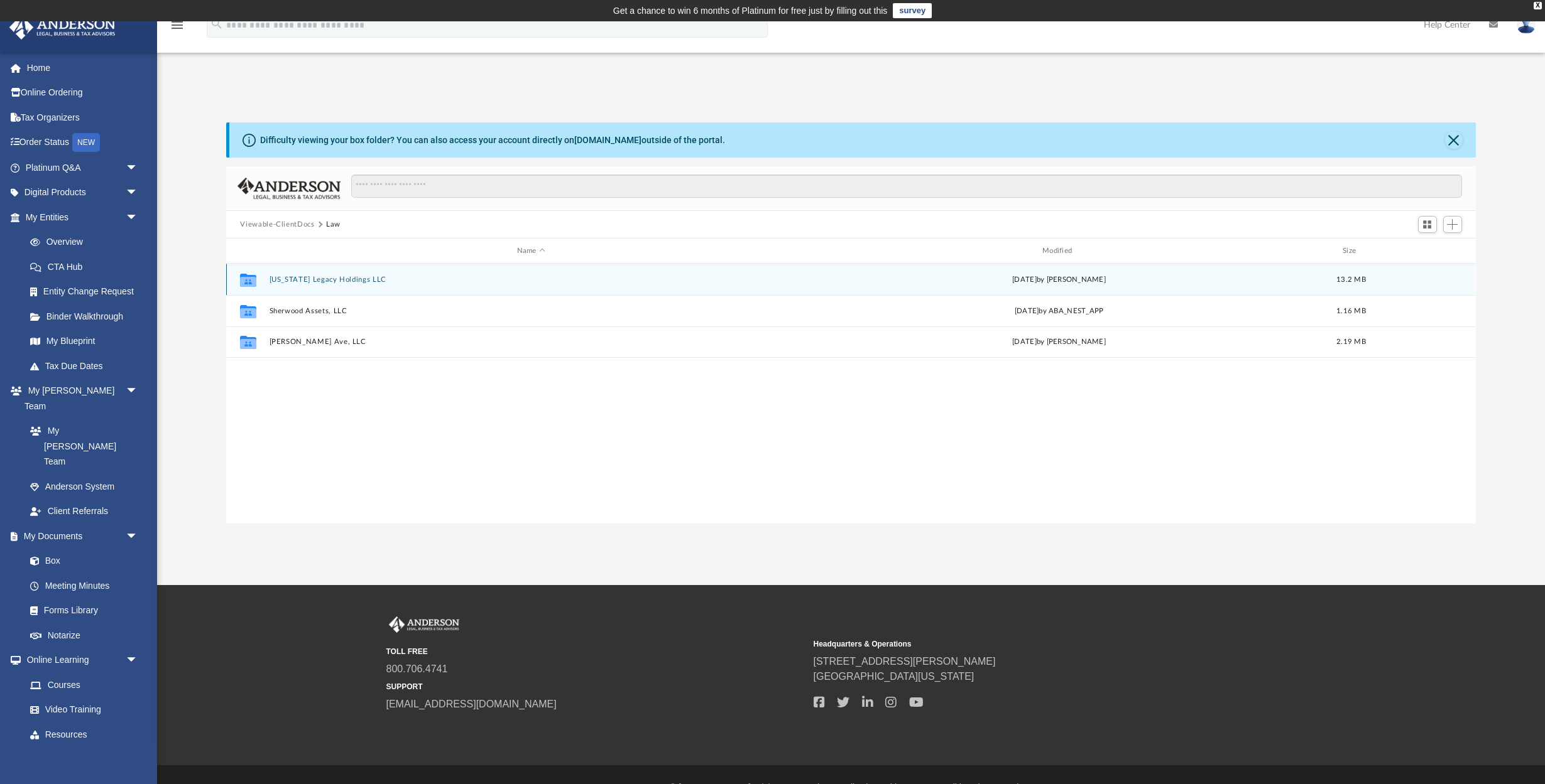
click at [363, 279] on button "[US_STATE] Legacy Holdings LLC" at bounding box center [531, 280] width 523 height 8
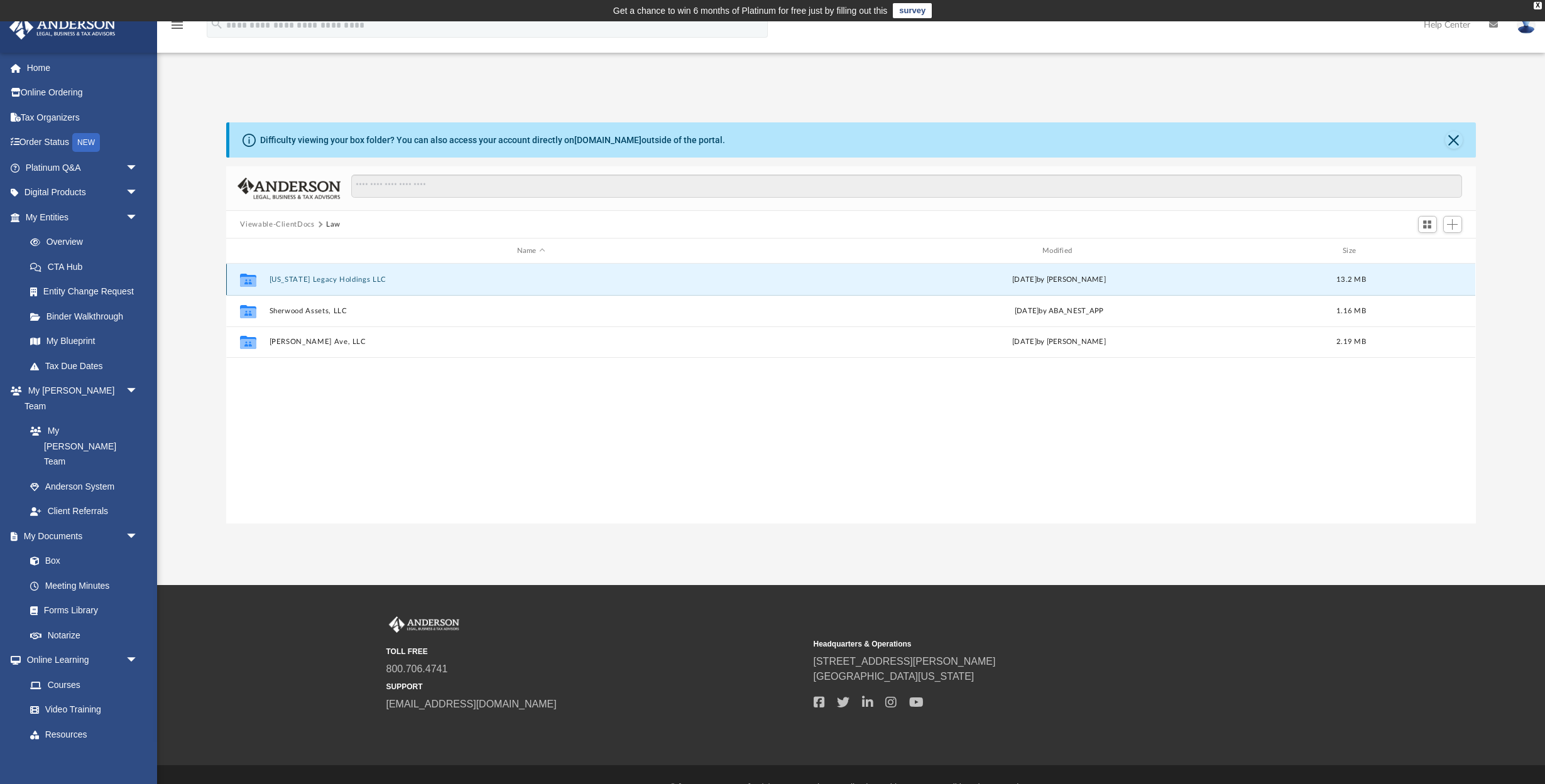
click at [363, 279] on button "[US_STATE] Legacy Holdings LLC" at bounding box center [531, 280] width 523 height 8
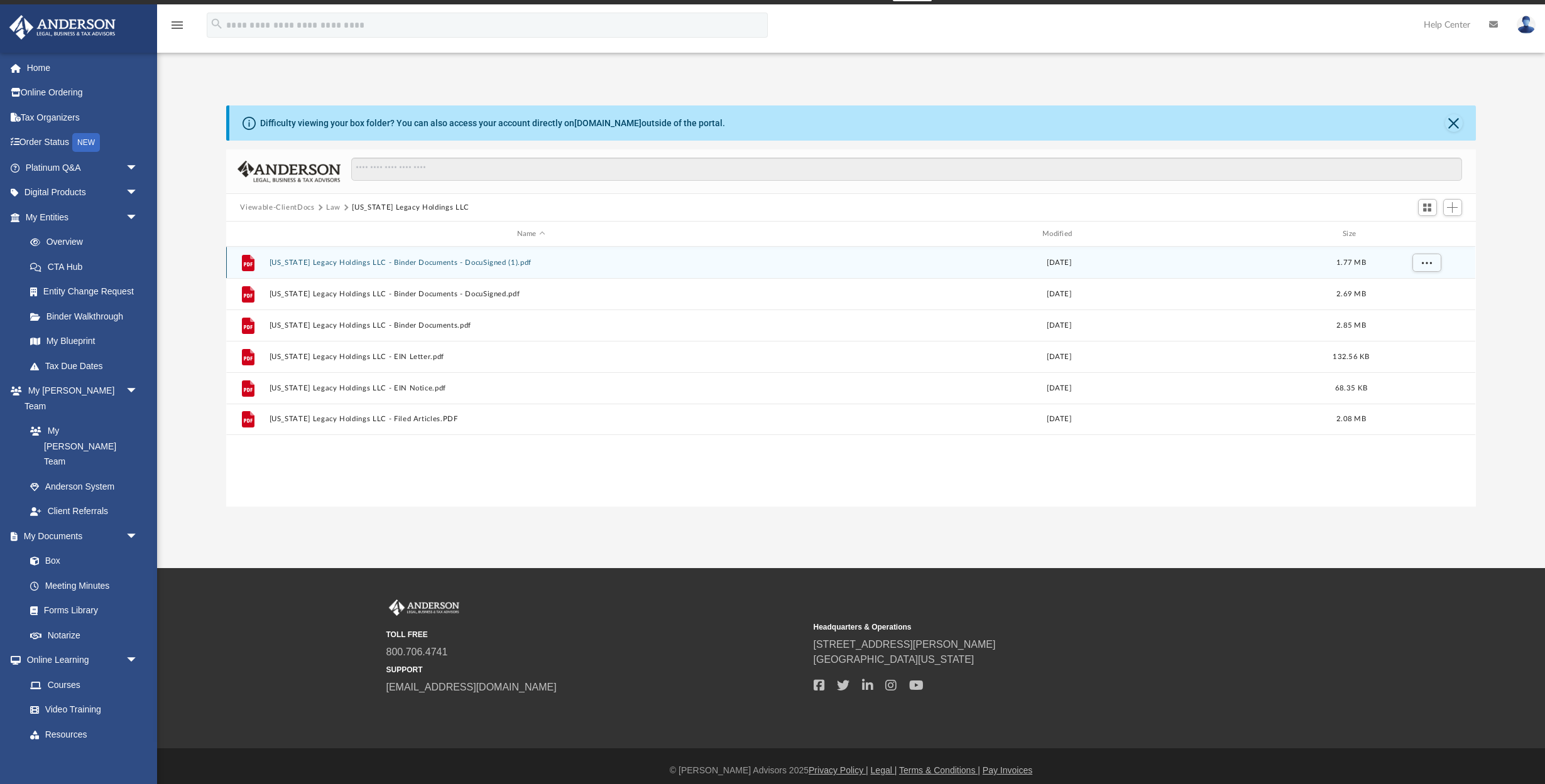
scroll to position [22, 0]
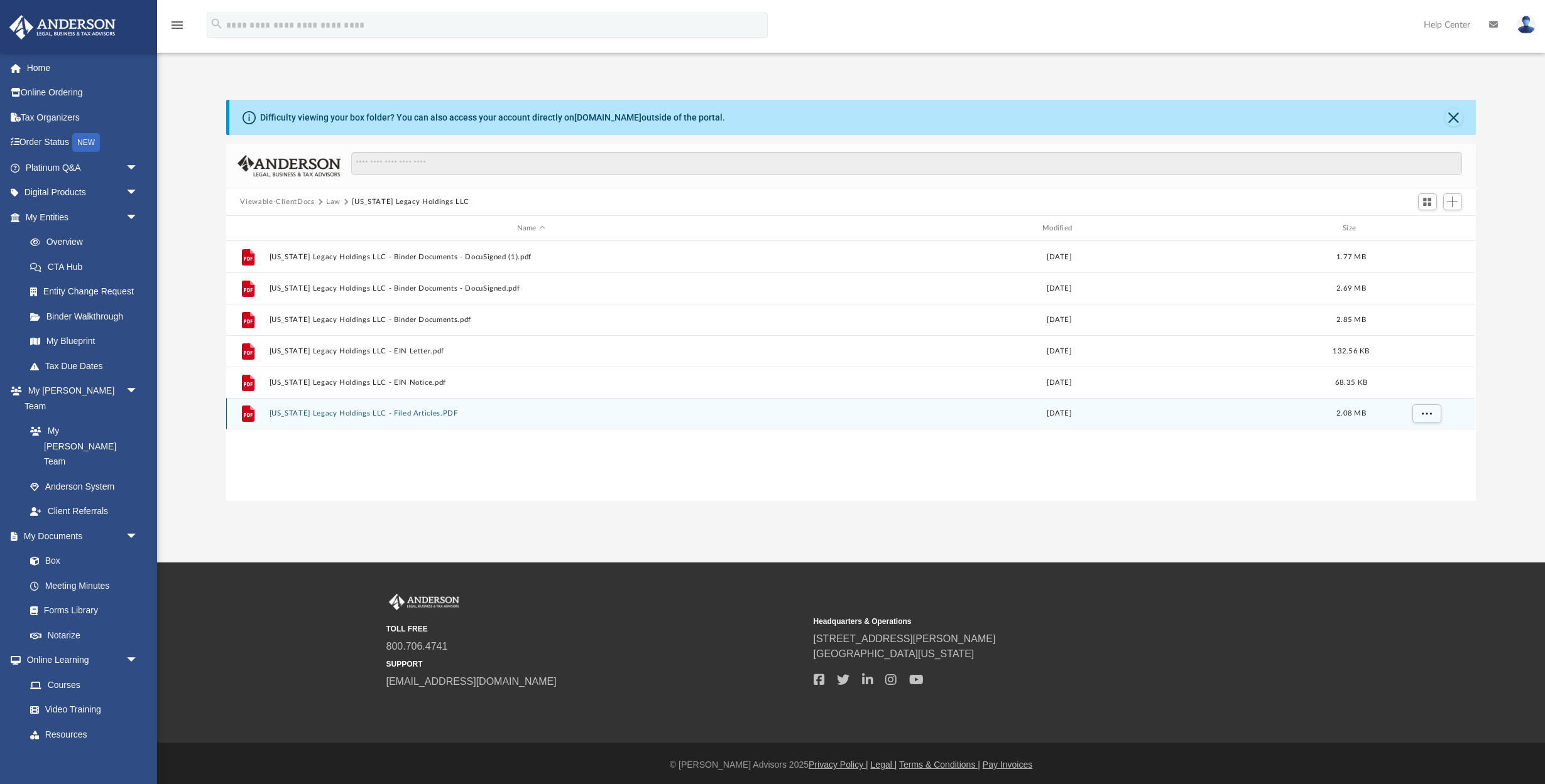
click at [481, 416] on button "[US_STATE] Legacy Holdings LLC - Filed Articles.PDF" at bounding box center [531, 414] width 523 height 8
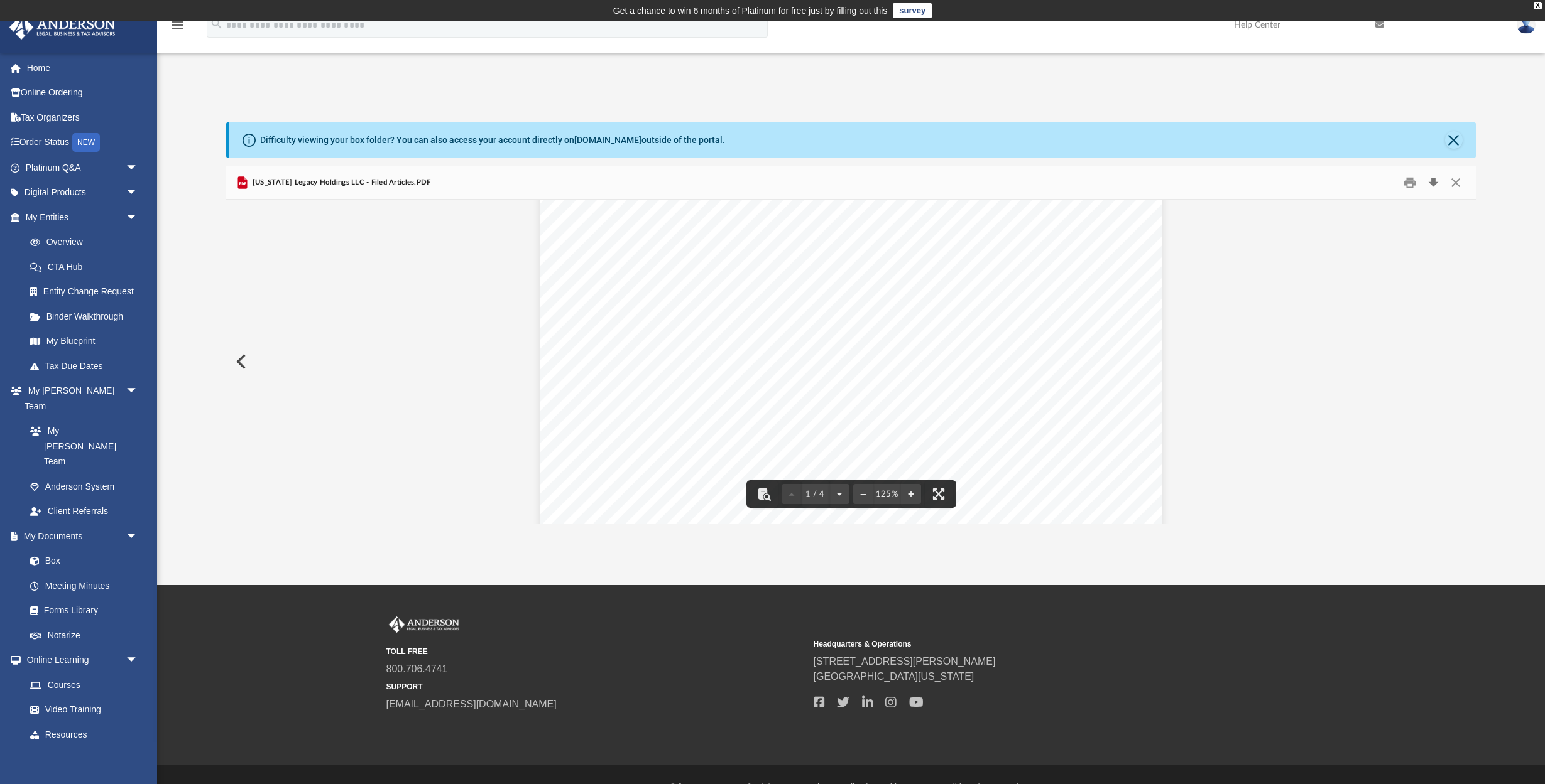
scroll to position [2, 0]
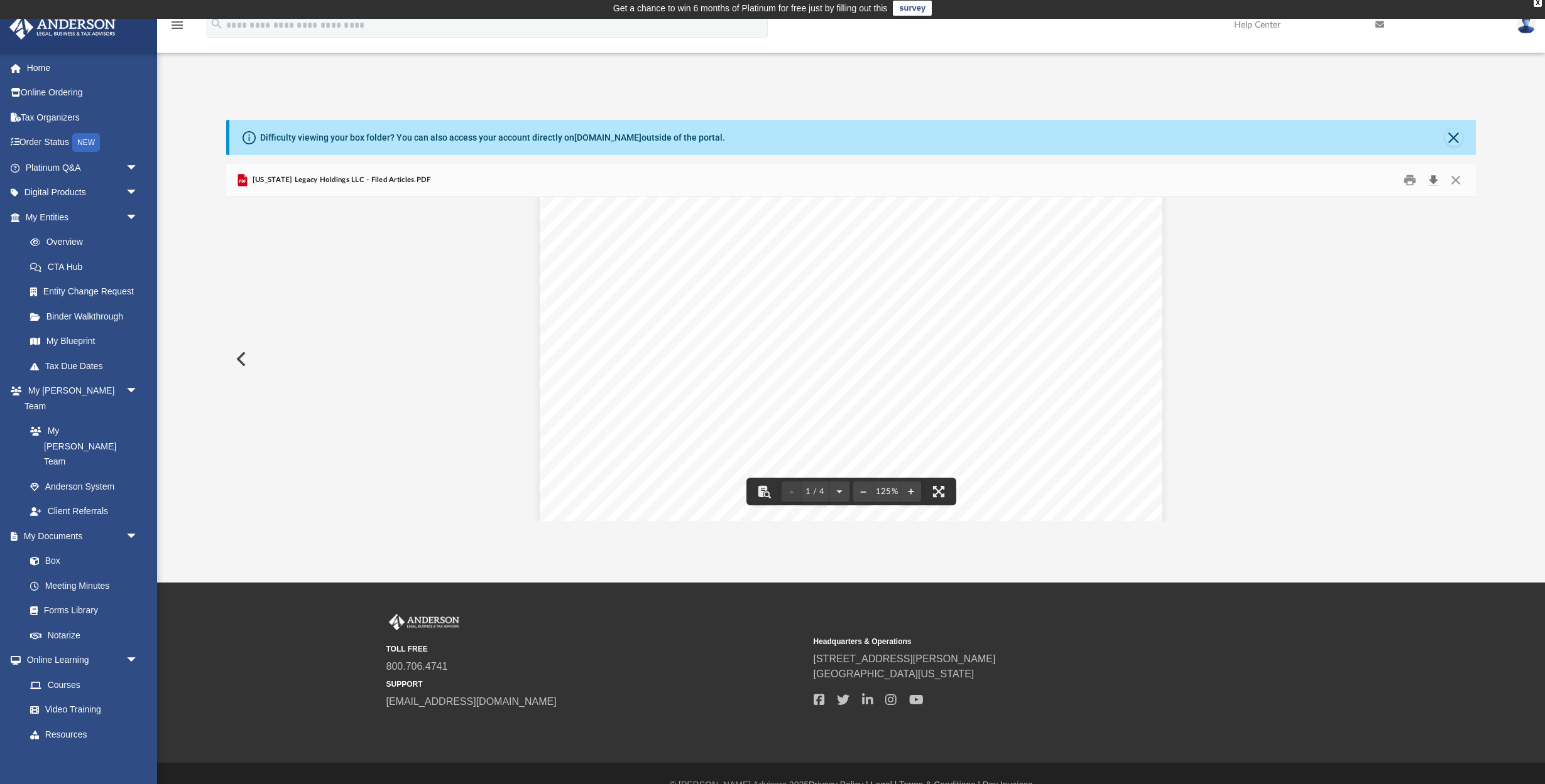
click at [1438, 181] on button "Download" at bounding box center [1434, 180] width 23 height 19
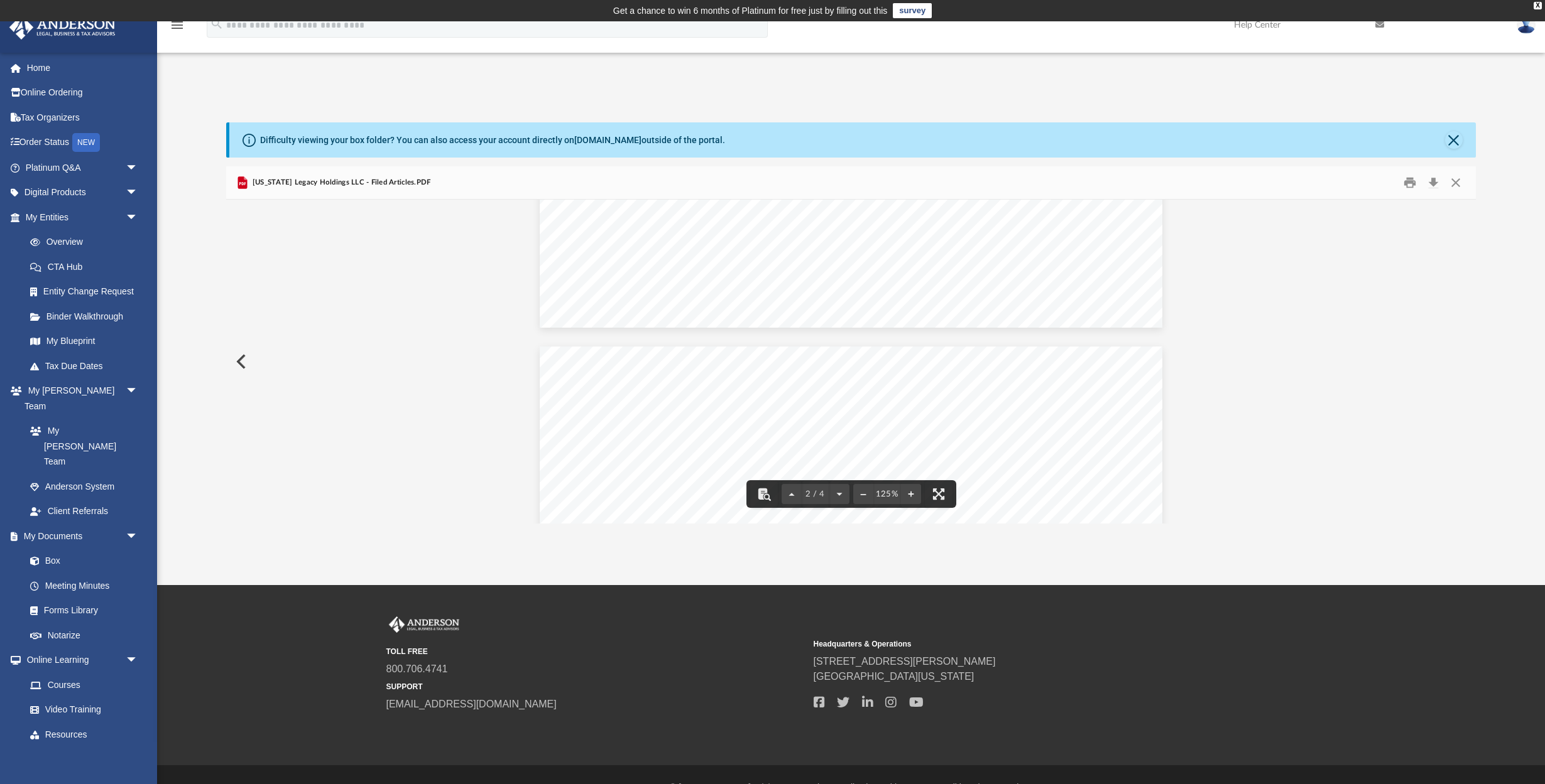
scroll to position [770, 0]
click at [1434, 183] on button "Download" at bounding box center [1434, 183] width 23 height 19
click at [1453, 137] on button "Close" at bounding box center [1454, 140] width 18 height 18
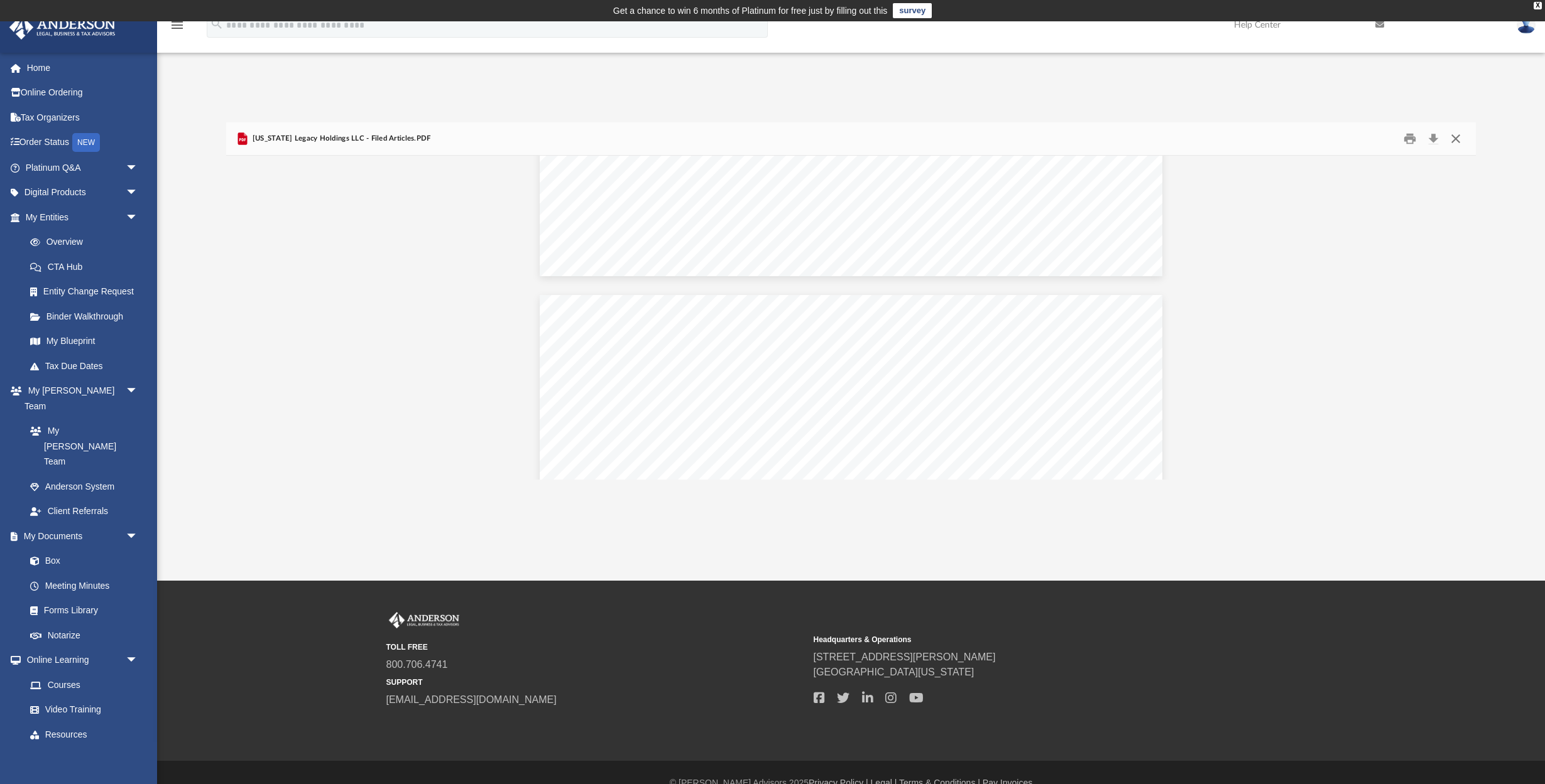
click at [1452, 142] on button "Close" at bounding box center [1456, 139] width 23 height 19
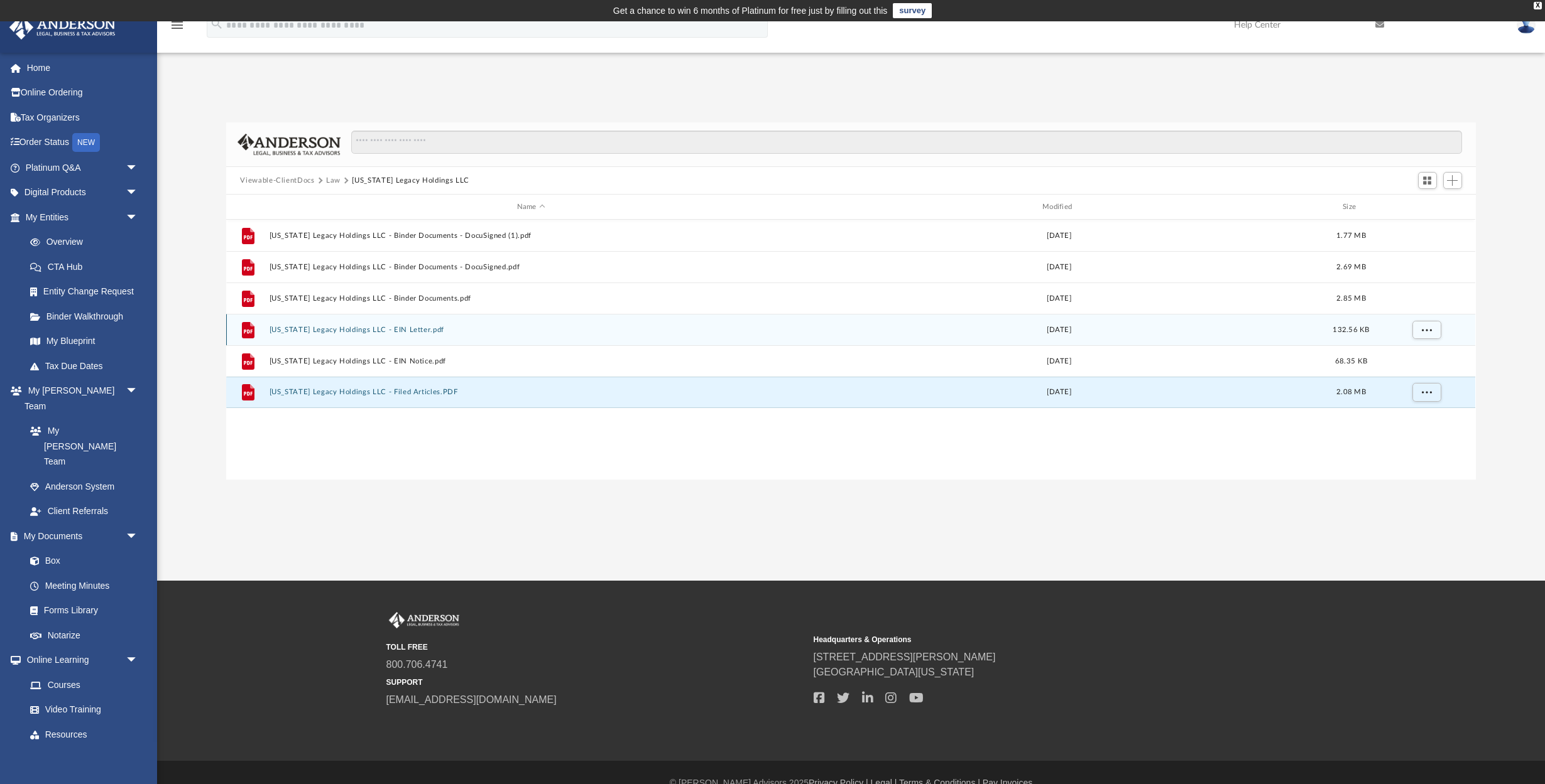
click at [445, 325] on div "File [US_STATE] Legacy Holdings LLC - EIN Letter.pdf [DATE] 132.56 KB" at bounding box center [851, 329] width 1249 height 31
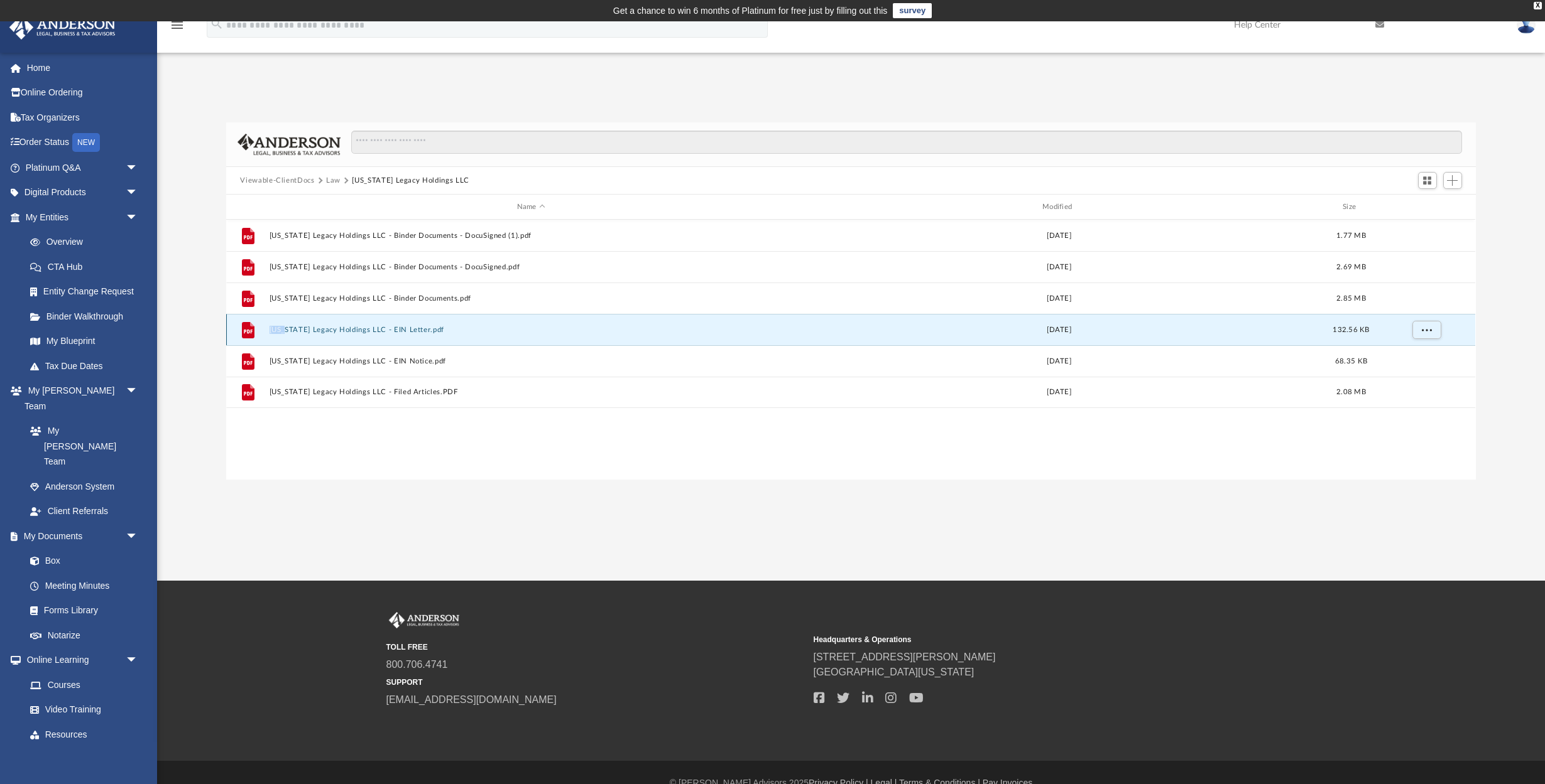
click at [445, 325] on div "File [US_STATE] Legacy Holdings LLC - EIN Letter.pdf [DATE] 132.56 KB" at bounding box center [851, 329] width 1249 height 31
click at [364, 329] on button "[US_STATE] Legacy Holdings LLC - EIN Letter.pdf" at bounding box center [531, 330] width 523 height 8
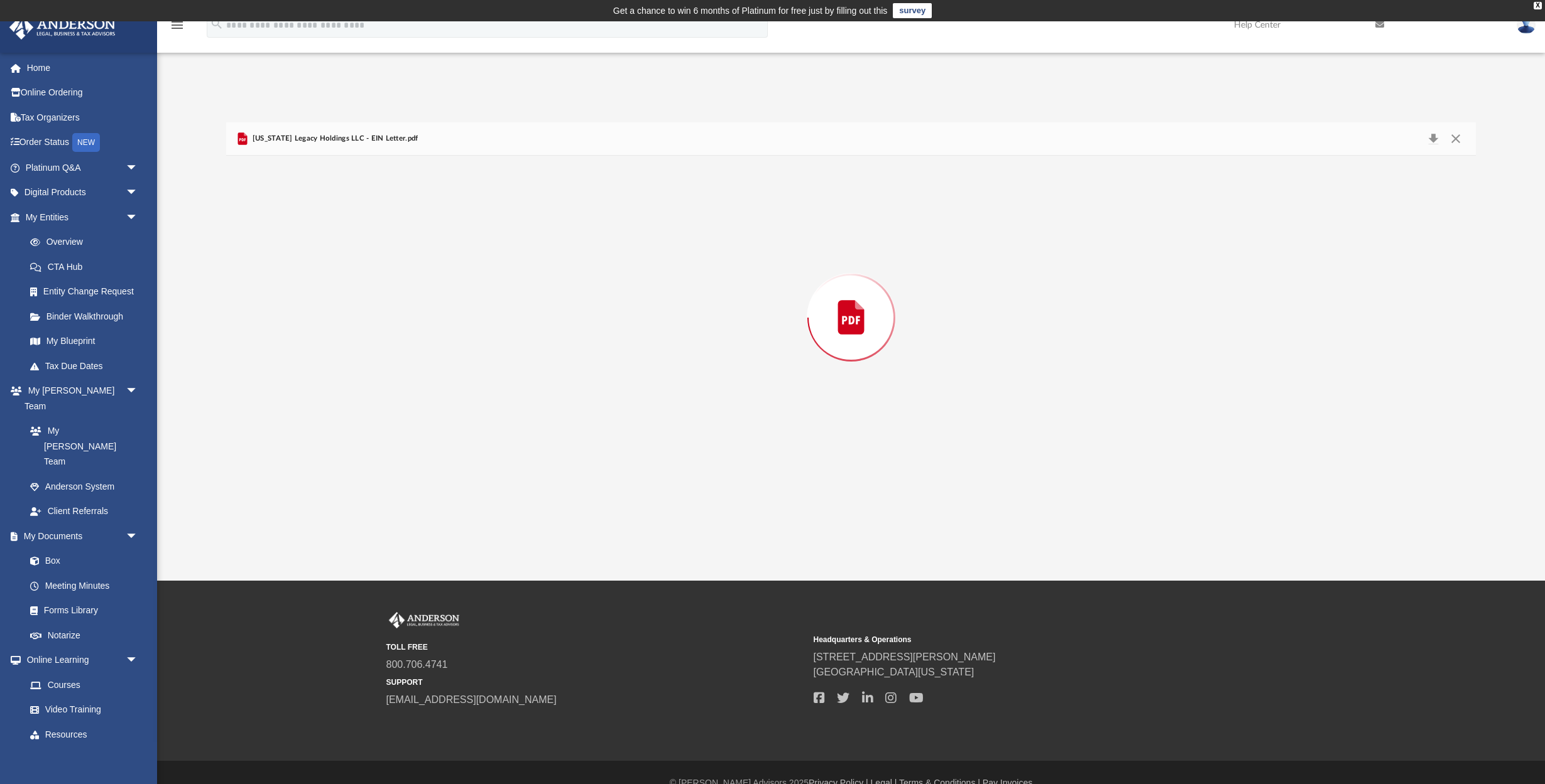
click at [364, 329] on div "Preview" at bounding box center [851, 318] width 1249 height 324
click at [1457, 138] on button "Close" at bounding box center [1456, 139] width 23 height 19
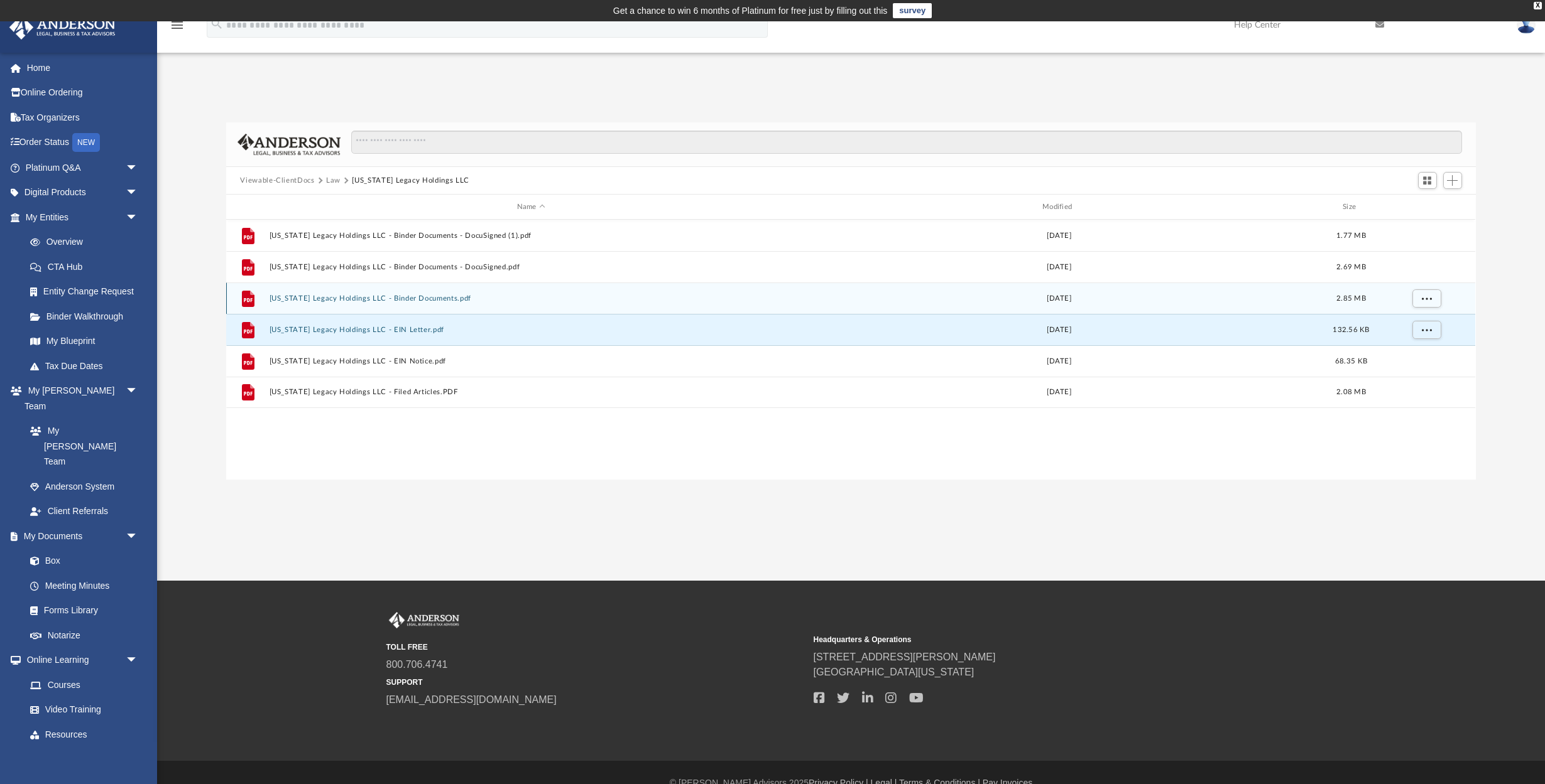
click at [516, 302] on button "[US_STATE] Legacy Holdings LLC - Binder Documents.pdf" at bounding box center [531, 298] width 523 height 8
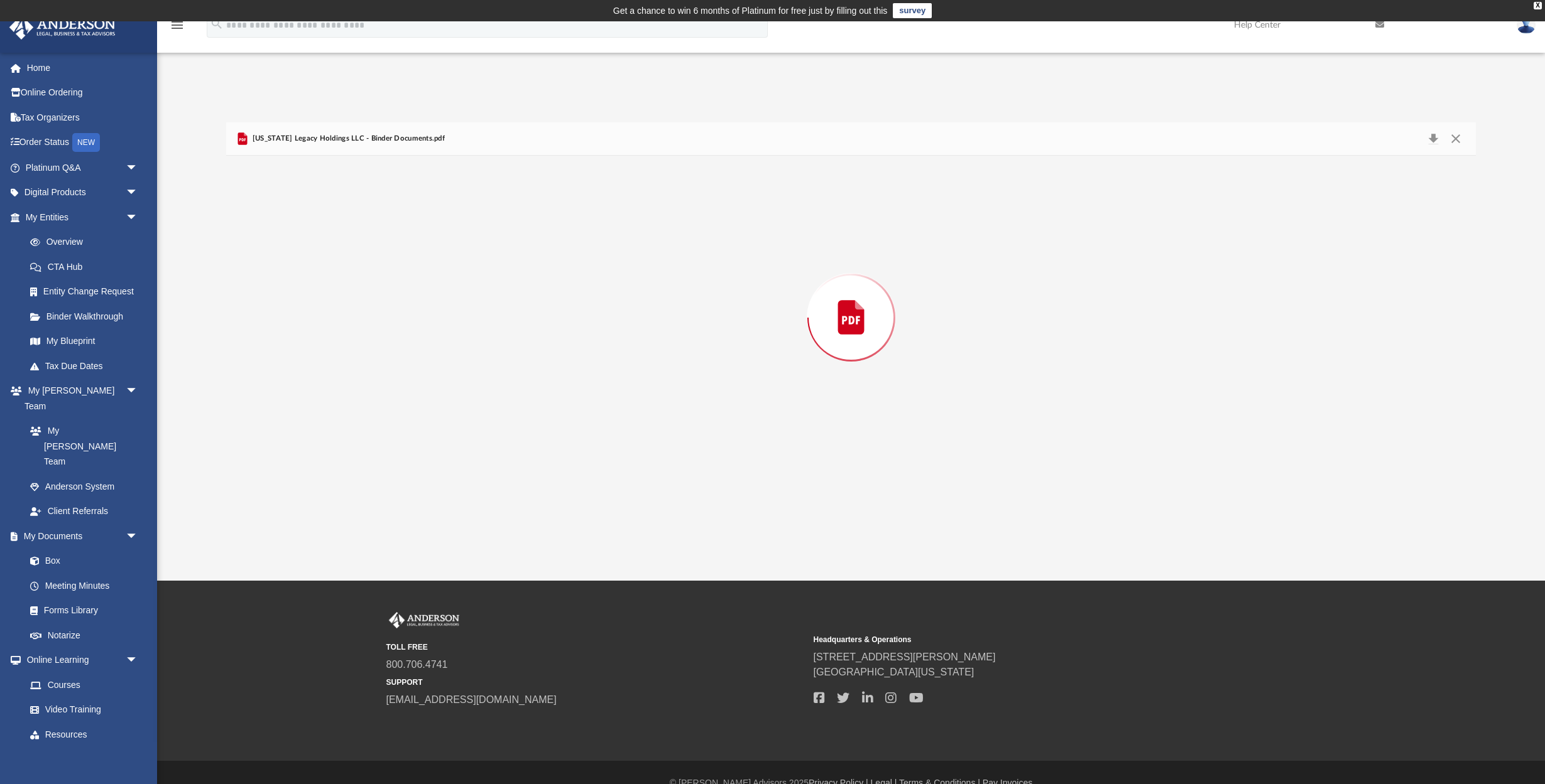
click at [516, 302] on div "Preview" at bounding box center [851, 318] width 1249 height 324
